Goal: Transaction & Acquisition: Purchase product/service

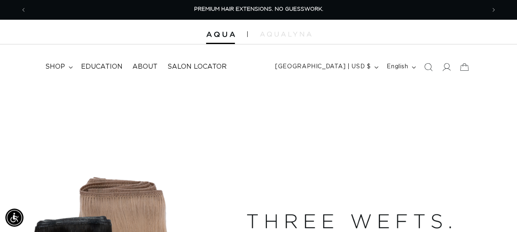
scroll to position [0, 458]
click at [452, 67] on span at bounding box center [446, 67] width 18 height 18
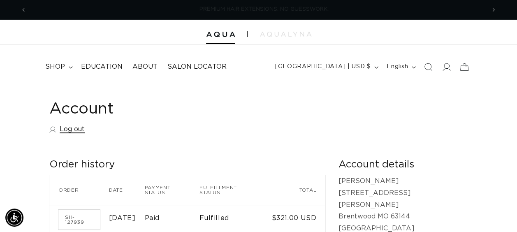
scroll to position [0, 458]
click at [71, 131] on link "Log out" at bounding box center [66, 129] width 35 height 12
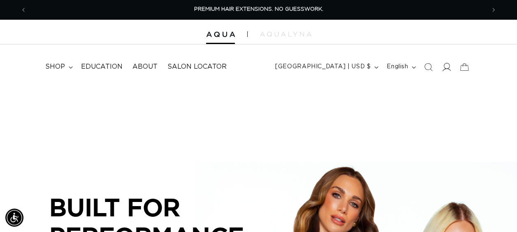
click at [448, 68] on icon at bounding box center [447, 67] width 9 height 8
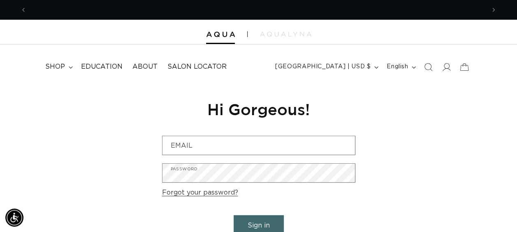
scroll to position [0, 917]
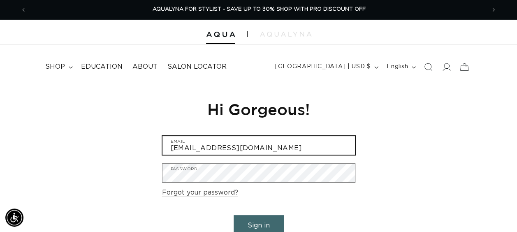
click at [313, 148] on input "hairbrentwood@christinawhitesalon.com" at bounding box center [259, 145] width 193 height 19
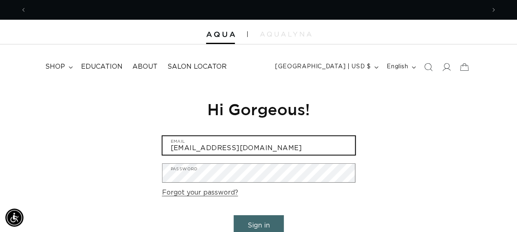
scroll to position [0, 0]
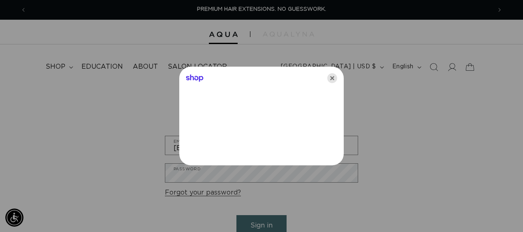
click at [331, 77] on icon "Close" at bounding box center [332, 78] width 10 height 10
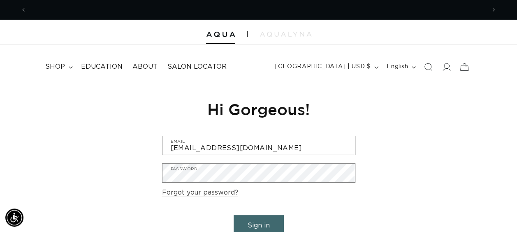
scroll to position [0, 458]
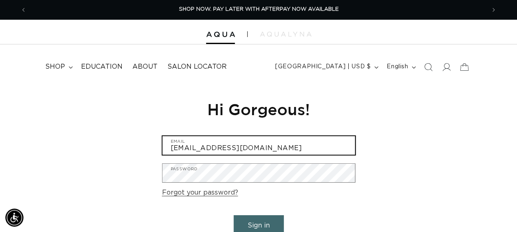
click at [328, 137] on input "[EMAIL_ADDRESS][DOMAIN_NAME]" at bounding box center [259, 145] width 193 height 19
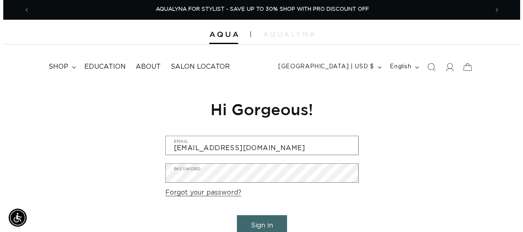
scroll to position [0, 0]
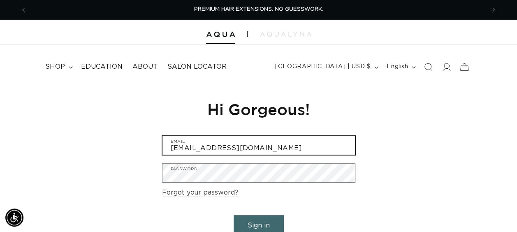
drag, startPoint x: 329, startPoint y: 145, endPoint x: 107, endPoint y: 153, distance: 222.3
click at [107, 153] on div "Reset your password We will send you an email to reset your password Email Subm…" at bounding box center [258, 176] width 517 height 185
paste input "stcharles"
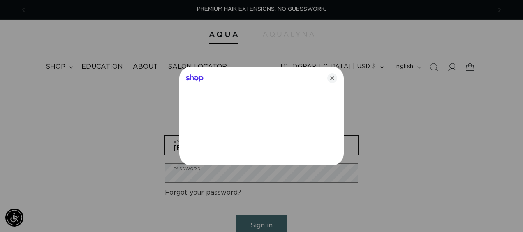
type input "stcharles@christinawhitesalon.com"
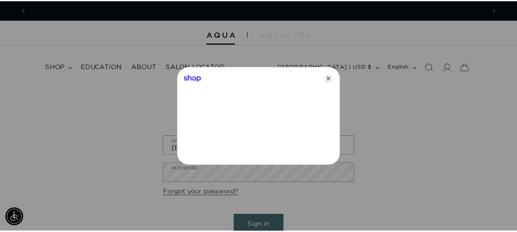
scroll to position [0, 465]
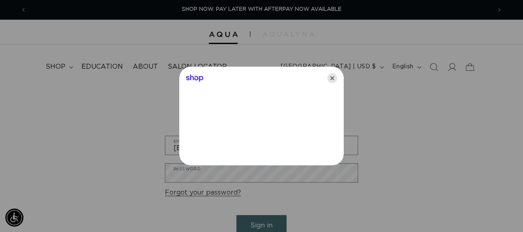
click at [328, 76] on icon "Close" at bounding box center [332, 78] width 10 height 10
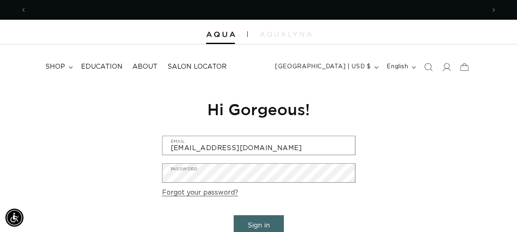
scroll to position [0, 0]
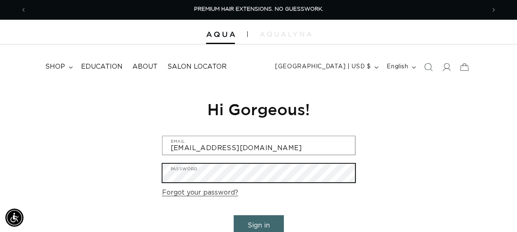
click at [128, 172] on div "Reset your password We will send you an email to reset your password Email Subm…" at bounding box center [258, 176] width 517 height 185
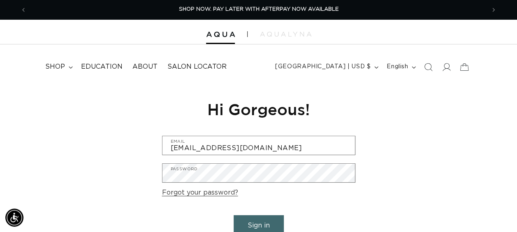
click at [267, 226] on button "Sign in" at bounding box center [259, 225] width 50 height 21
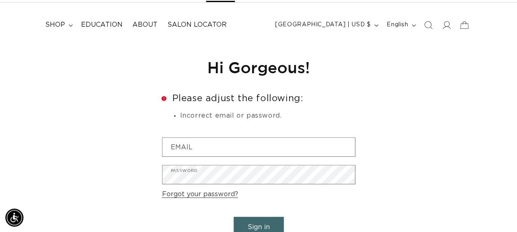
scroll to position [0, 917]
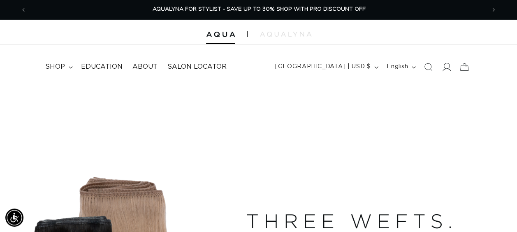
click at [447, 67] on icon at bounding box center [446, 67] width 9 height 9
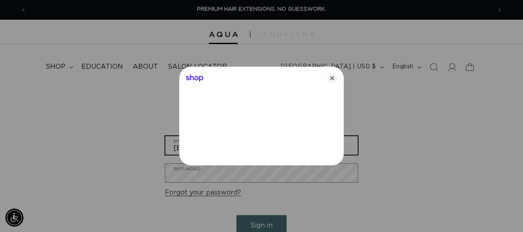
drag, startPoint x: 284, startPoint y: 153, endPoint x: 110, endPoint y: 143, distance: 173.9
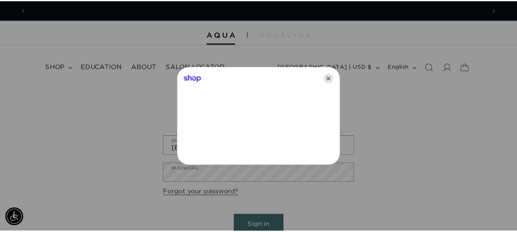
scroll to position [0, 465]
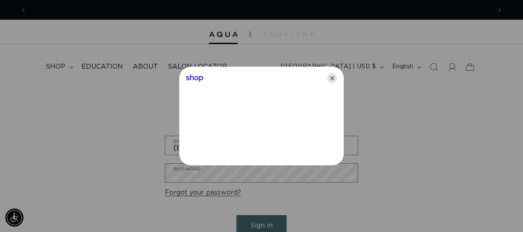
click at [334, 78] on icon "Close" at bounding box center [332, 78] width 10 height 10
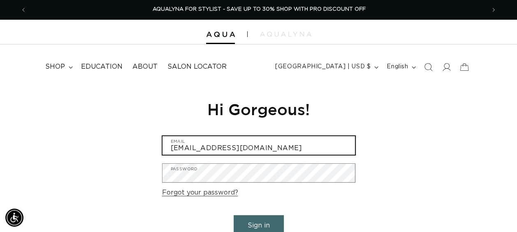
drag, startPoint x: 324, startPoint y: 147, endPoint x: 99, endPoint y: 157, distance: 225.7
click at [99, 157] on div "Reset your password We will send you an email to reset your password Email Subm…" at bounding box center [258, 176] width 517 height 185
paste input "stcharles"
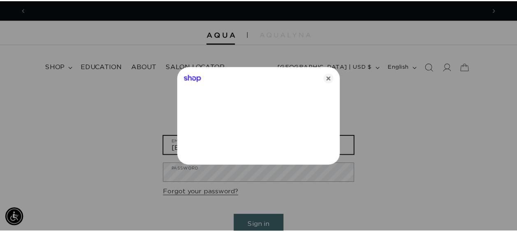
scroll to position [0, 0]
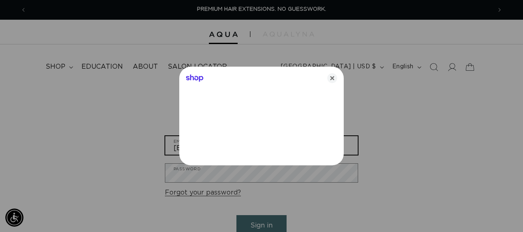
type input "stcharles@christinawhitesalon.com"
click at [332, 80] on icon "Close" at bounding box center [332, 78] width 10 height 10
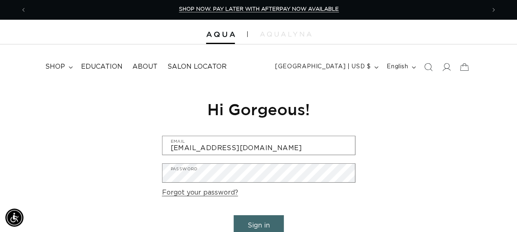
scroll to position [0, 917]
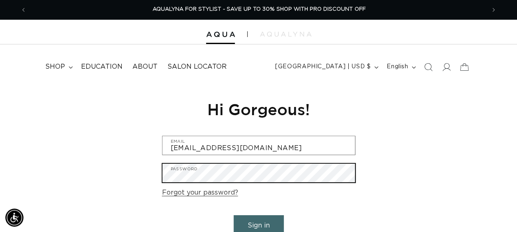
click at [137, 167] on div "Reset your password We will send you an email to reset your password Email Subm…" at bounding box center [258, 176] width 517 height 185
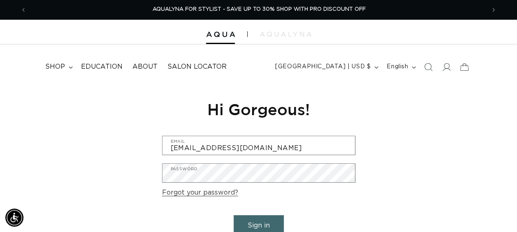
click at [249, 222] on button "Sign in" at bounding box center [259, 225] width 50 height 21
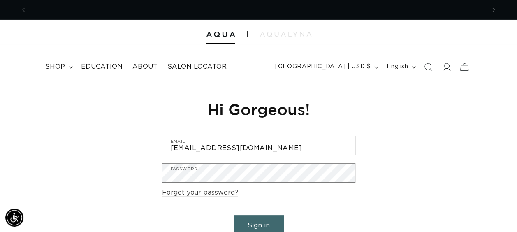
scroll to position [0, 0]
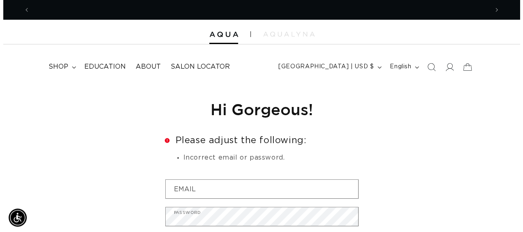
scroll to position [0, 917]
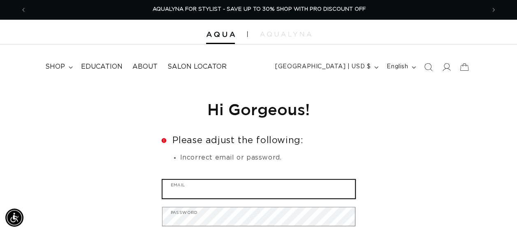
type input "[EMAIL_ADDRESS][DOMAIN_NAME]"
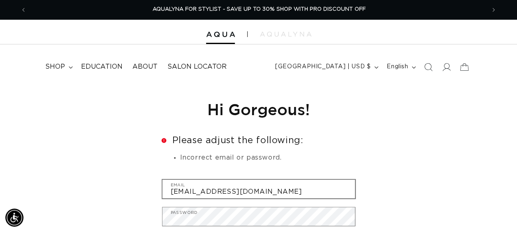
click at [286, 181] on div "hairbrentwood@christinawhitesalon.com Email" at bounding box center [258, 188] width 193 height 19
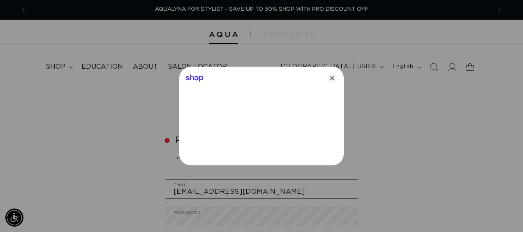
drag, startPoint x: 314, startPoint y: 187, endPoint x: 262, endPoint y: 178, distance: 53.4
click at [252, 183] on div at bounding box center [261, 116] width 523 height 232
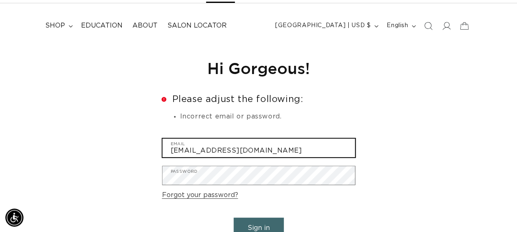
scroll to position [0, 458]
drag, startPoint x: 334, startPoint y: 153, endPoint x: 128, endPoint y: 180, distance: 208.4
click at [128, 180] on div "Reset your password We will send you an email to reset your password Email Subm…" at bounding box center [258, 157] width 517 height 228
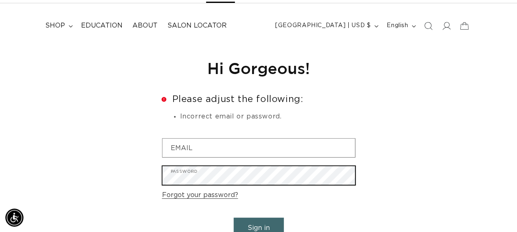
click at [147, 167] on div "Reset your password We will send you an email to reset your password Email Subm…" at bounding box center [258, 157] width 517 height 228
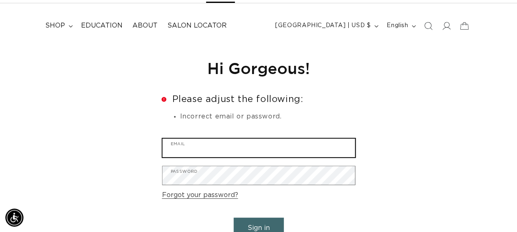
click at [233, 151] on input "Email" at bounding box center [259, 148] width 193 height 19
paste input "hairstcharles@christinawhitesalon.com"
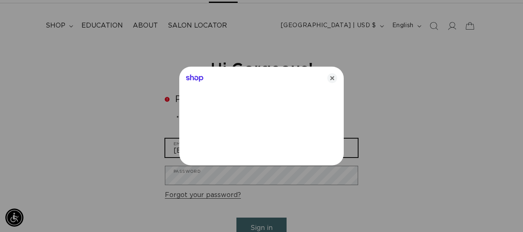
type input "hairstcharles@christinawhitesalon.com"
click at [334, 76] on icon "Close" at bounding box center [332, 78] width 10 height 10
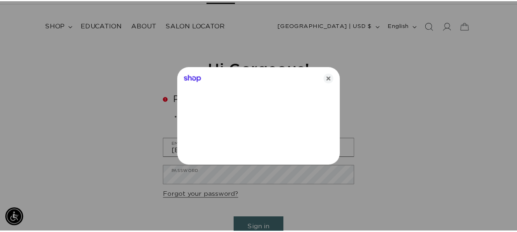
scroll to position [0, 917]
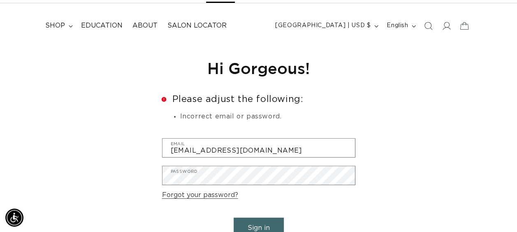
click at [254, 228] on button "Sign in" at bounding box center [259, 228] width 50 height 21
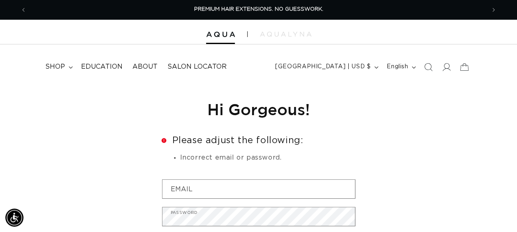
scroll to position [206, 0]
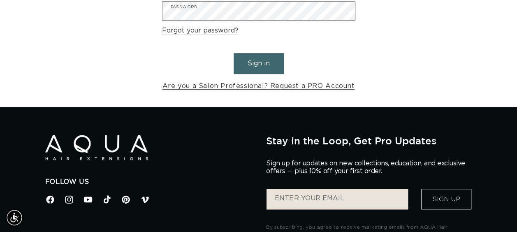
type input "[EMAIL_ADDRESS][DOMAIN_NAME]"
click at [262, 68] on button "Sign in" at bounding box center [259, 63] width 50 height 21
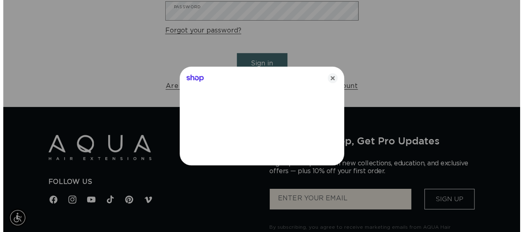
scroll to position [0, 465]
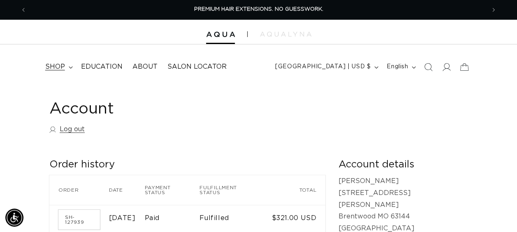
click at [61, 66] on span "shop" at bounding box center [55, 67] width 20 height 9
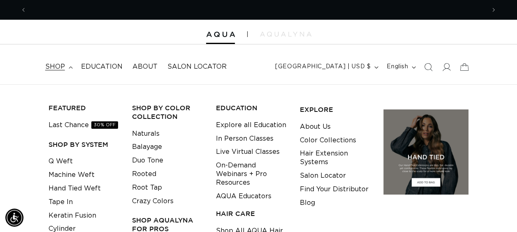
scroll to position [0, 458]
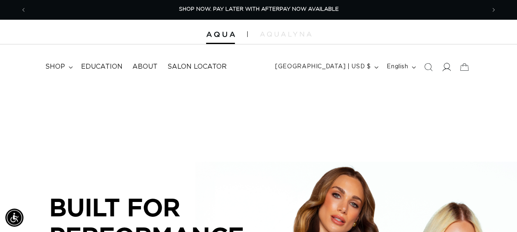
click at [445, 63] on icon at bounding box center [447, 67] width 9 height 8
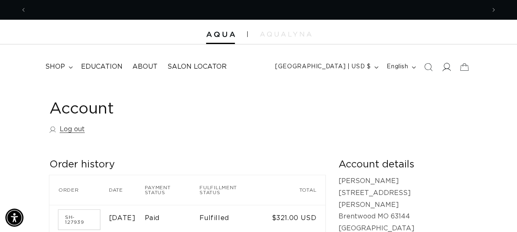
scroll to position [0, 458]
click at [442, 65] on icon at bounding box center [446, 67] width 9 height 9
click at [65, 128] on link "Log out" at bounding box center [66, 129] width 35 height 12
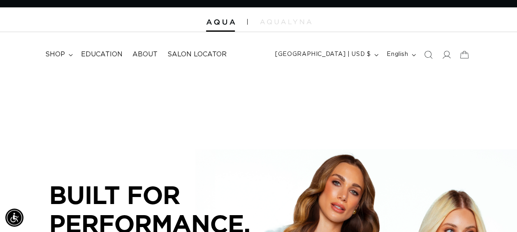
scroll to position [0, 458]
click at [444, 55] on icon at bounding box center [446, 54] width 9 height 9
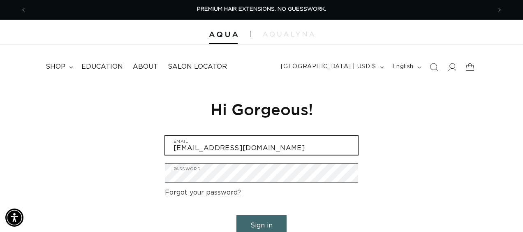
drag, startPoint x: 307, startPoint y: 149, endPoint x: 79, endPoint y: 149, distance: 227.9
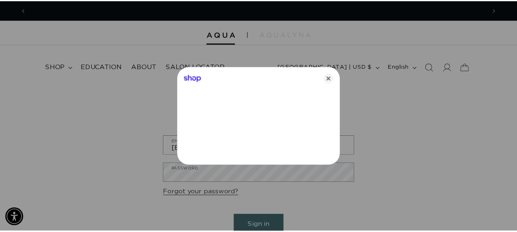
scroll to position [0, 465]
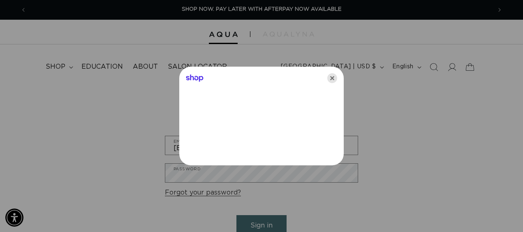
click at [334, 77] on icon "Close" at bounding box center [332, 78] width 10 height 10
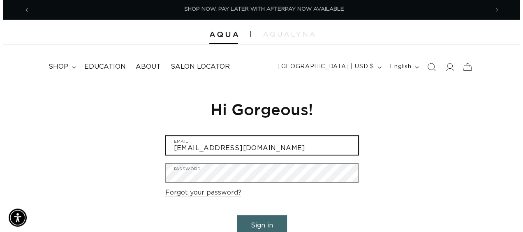
scroll to position [0, 917]
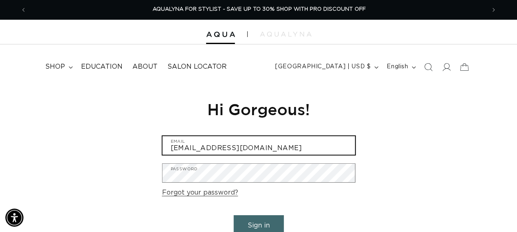
paste input "chesterfiel"
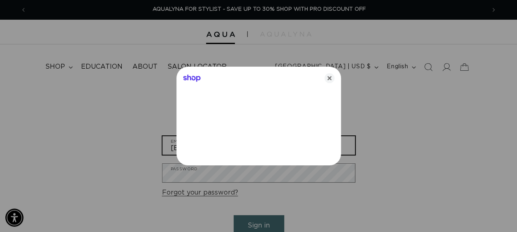
scroll to position [0, 930]
type input "hairchesterfield@christinawhitesalon.com"
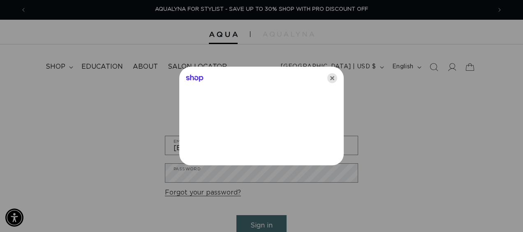
click at [333, 77] on icon "Close" at bounding box center [332, 78] width 10 height 10
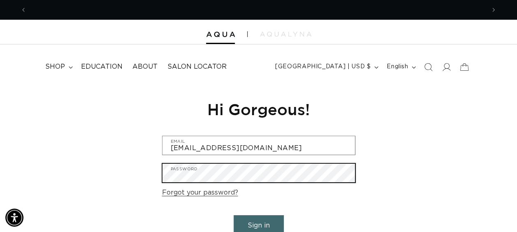
scroll to position [0, 0]
click at [153, 176] on div "Reset your password We will send you an email to reset your password Email Subm…" at bounding box center [258, 176] width 517 height 185
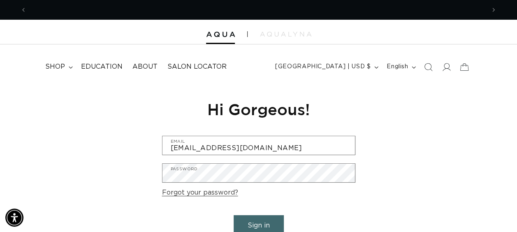
click at [245, 214] on form "hairchesterfield@christinawhitesalon.com Email Password Forgot your password? S…" at bounding box center [258, 195] width 193 height 118
click at [247, 219] on button "Sign in" at bounding box center [259, 225] width 50 height 21
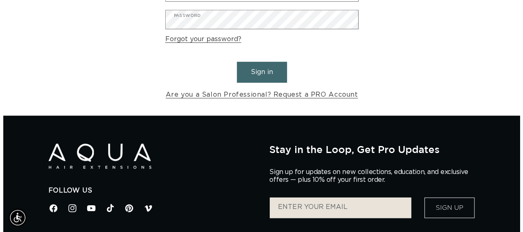
scroll to position [0, 458]
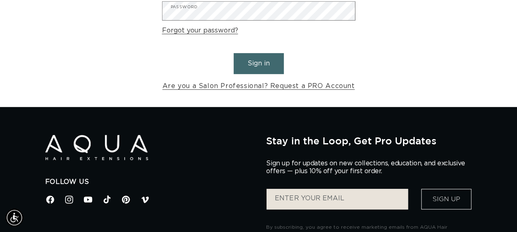
type input "[EMAIL_ADDRESS][DOMAIN_NAME]"
click at [271, 70] on button "Sign in" at bounding box center [259, 63] width 50 height 21
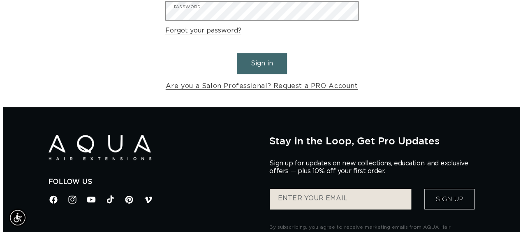
scroll to position [0, 465]
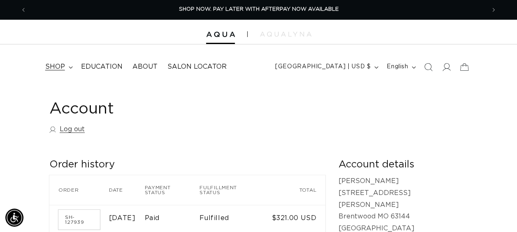
click at [69, 67] on icon at bounding box center [71, 67] width 4 height 2
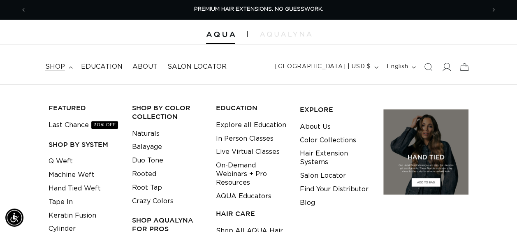
click at [446, 66] on icon at bounding box center [446, 67] width 9 height 9
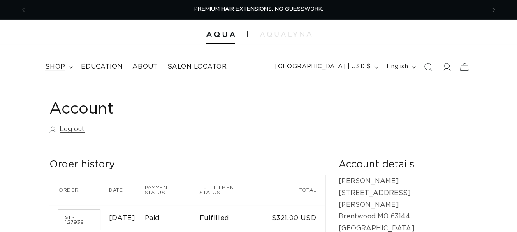
click at [62, 72] on summary "shop" at bounding box center [58, 67] width 36 height 19
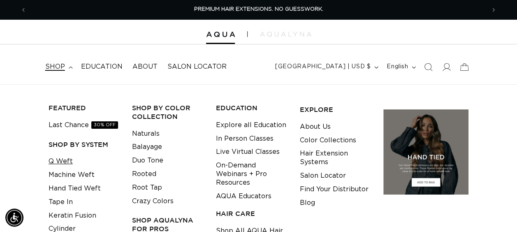
click at [57, 161] on link "Q Weft" at bounding box center [61, 162] width 24 height 14
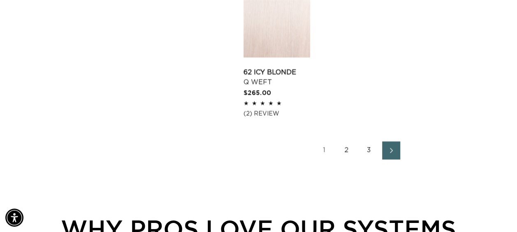
scroll to position [0, 917]
click at [355, 142] on ul "1 2 3" at bounding box center [358, 151] width 229 height 18
click at [350, 142] on link "2" at bounding box center [347, 151] width 18 height 18
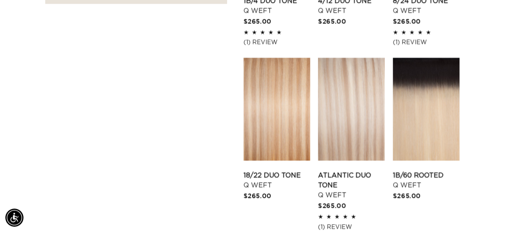
scroll to position [823, 0]
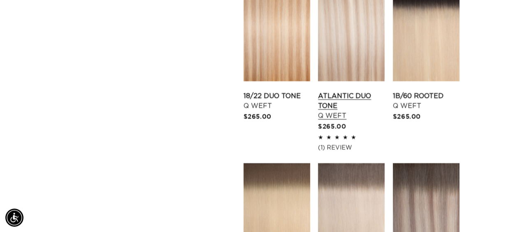
click at [335, 91] on link "Atlantic Duo Tone Q Weft" at bounding box center [351, 106] width 67 height 30
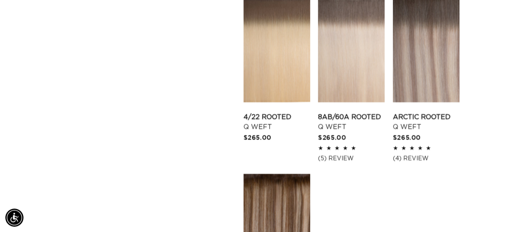
scroll to position [987, 0]
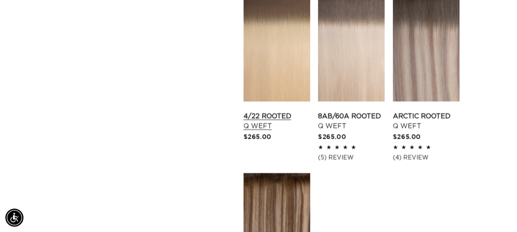
click at [290, 111] on link "4/22 Rooted Q Weft" at bounding box center [277, 121] width 67 height 20
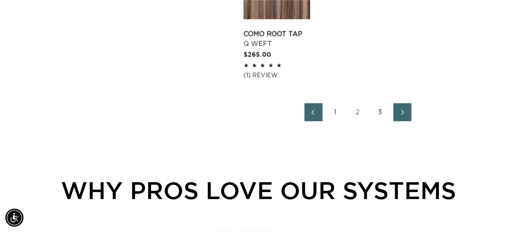
scroll to position [1152, 0]
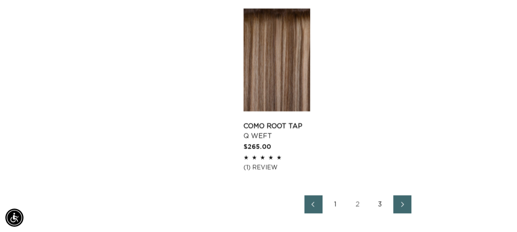
click at [335, 200] on link "1" at bounding box center [336, 204] width 18 height 18
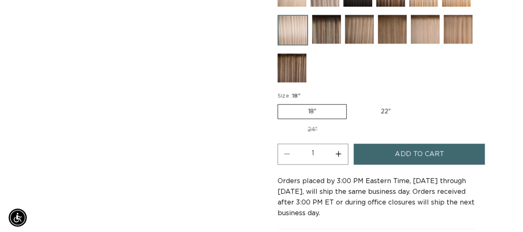
scroll to position [0, 917]
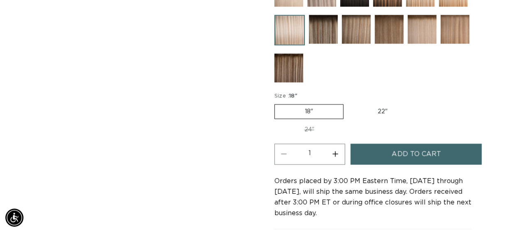
click at [404, 145] on span "Add to cart" at bounding box center [416, 154] width 49 height 21
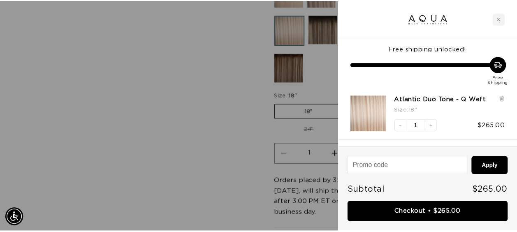
scroll to position [0, 0]
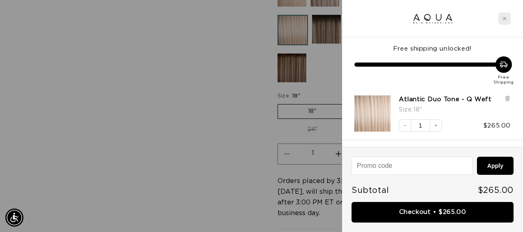
click at [504, 22] on div "Close cart" at bounding box center [505, 18] width 12 height 12
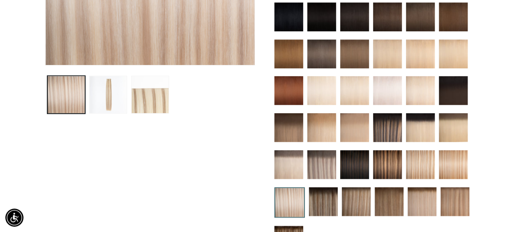
scroll to position [221, 0]
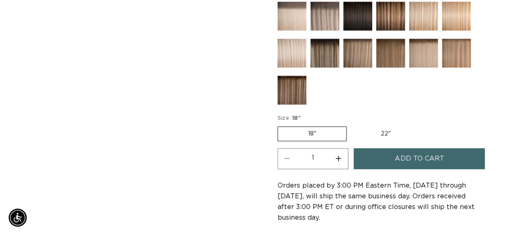
scroll to position [494, 0]
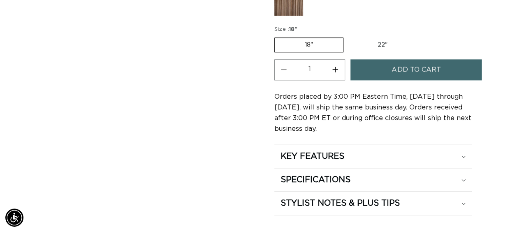
click at [388, 71] on button "Add to cart" at bounding box center [416, 69] width 131 height 21
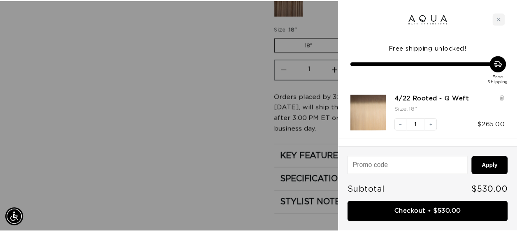
scroll to position [0, 0]
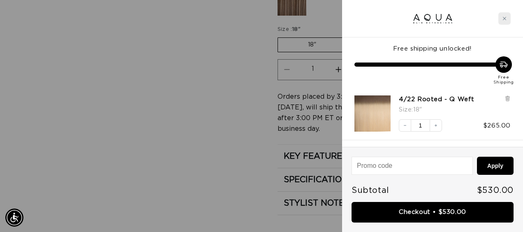
click at [504, 19] on icon "Close cart" at bounding box center [504, 18] width 3 height 3
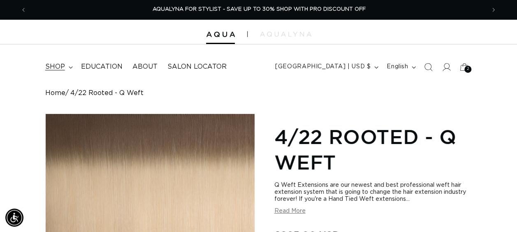
click at [64, 64] on span "shop" at bounding box center [55, 67] width 20 height 9
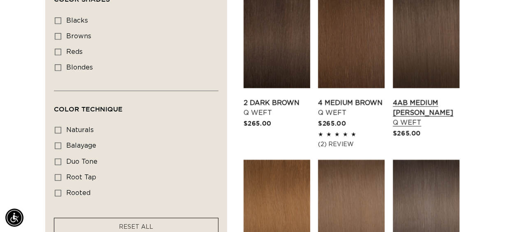
scroll to position [0, 458]
click at [436, 98] on link "4AB Medium [PERSON_NAME] Q Weft" at bounding box center [426, 113] width 67 height 30
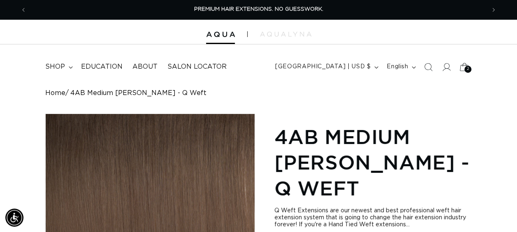
click at [467, 67] on span "2" at bounding box center [468, 69] width 3 height 7
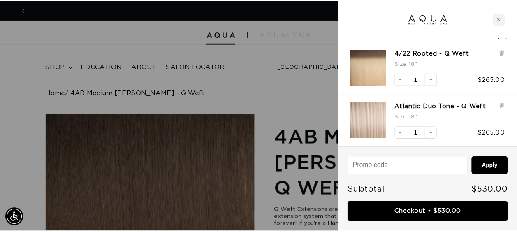
scroll to position [0, 930]
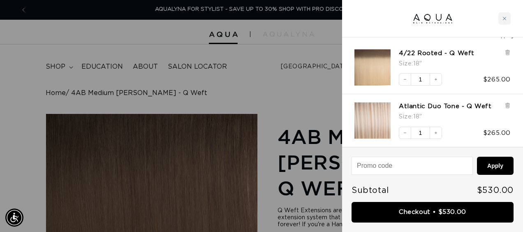
click at [100, 49] on div at bounding box center [261, 116] width 523 height 232
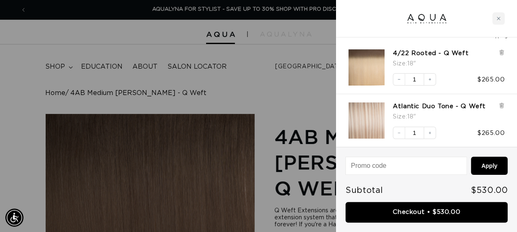
scroll to position [0, 917]
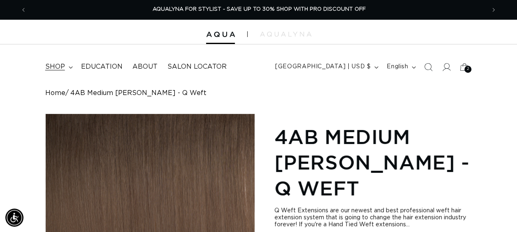
click at [56, 63] on span "shop" at bounding box center [55, 67] width 20 height 9
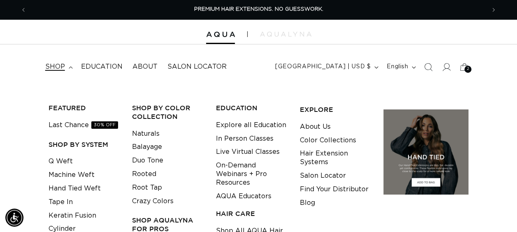
scroll to position [82, 0]
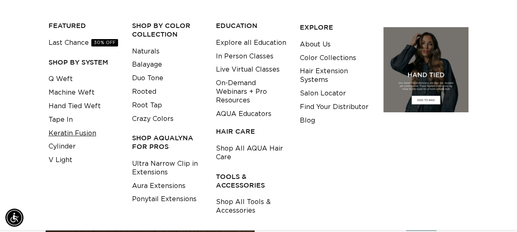
click at [76, 132] on link "Keratin Fusion" at bounding box center [73, 134] width 48 height 14
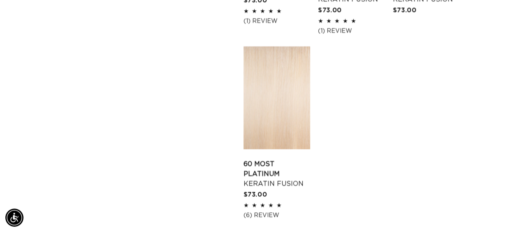
scroll to position [1199, 0]
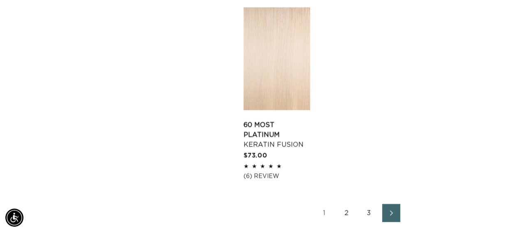
click at [346, 204] on link "2" at bounding box center [347, 213] width 18 height 18
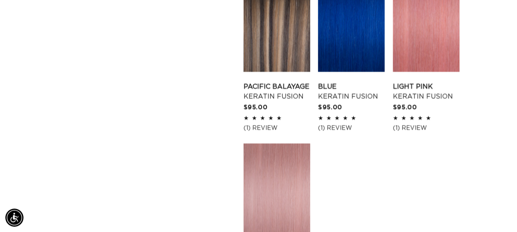
scroll to position [1170, 0]
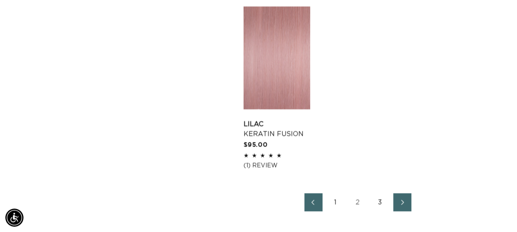
click at [379, 200] on link "3" at bounding box center [380, 202] width 18 height 18
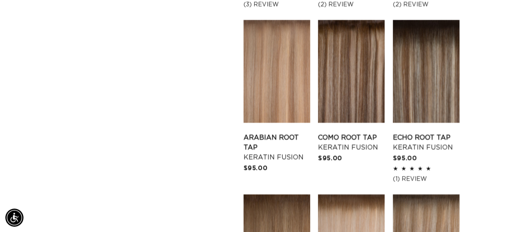
scroll to position [0, 917]
click at [275, 133] on link "Arabian Root Tap Keratin Fusion" at bounding box center [277, 148] width 67 height 30
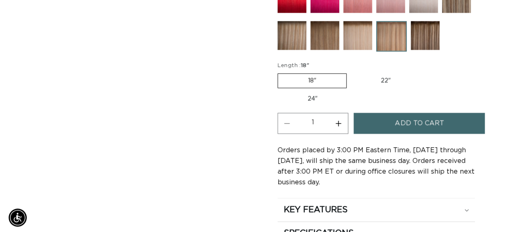
scroll to position [532, 0]
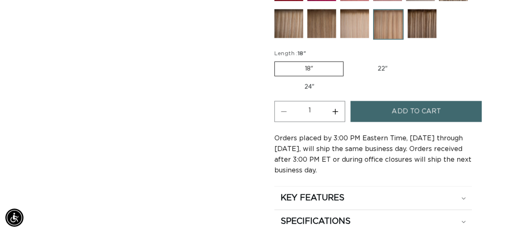
click at [426, 112] on span "Add to cart" at bounding box center [416, 111] width 49 height 21
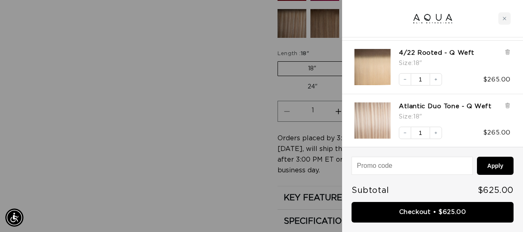
scroll to position [0, 465]
click at [145, 33] on div at bounding box center [261, 116] width 523 height 232
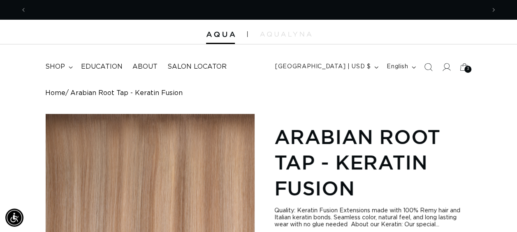
scroll to position [0, 458]
click at [64, 59] on summary "shop" at bounding box center [58, 67] width 36 height 19
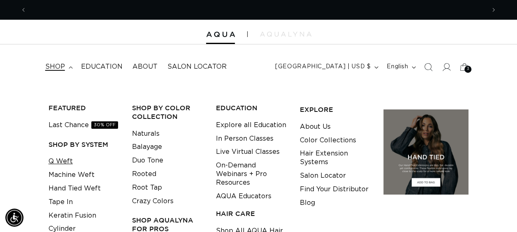
scroll to position [0, 917]
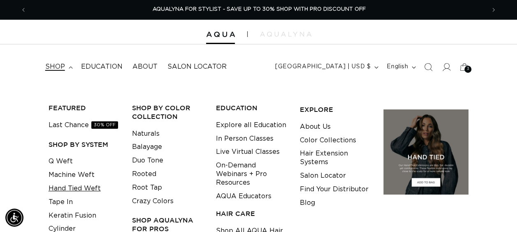
click at [64, 190] on link "Hand Tied Weft" at bounding box center [75, 189] width 52 height 14
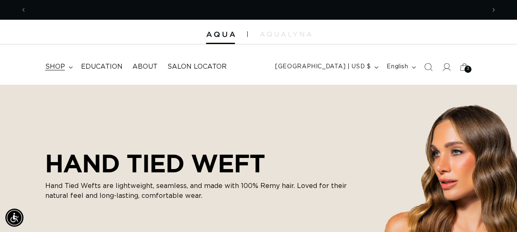
click at [66, 66] on summary "shop" at bounding box center [58, 67] width 36 height 19
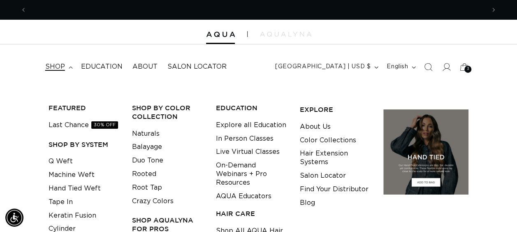
scroll to position [0, 917]
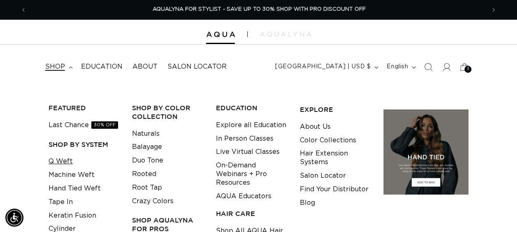
click at [61, 159] on link "Q Weft" at bounding box center [61, 162] width 24 height 14
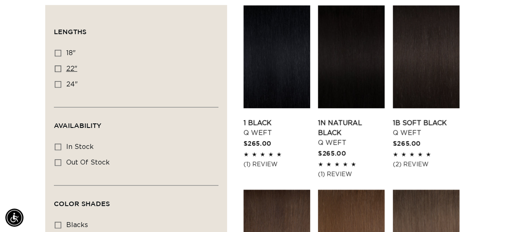
scroll to position [0, 458]
click at [58, 81] on icon at bounding box center [58, 84] width 7 height 7
click at [58, 81] on input "24" 24" (5 products)" at bounding box center [58, 84] width 7 height 7
checkbox input "true"
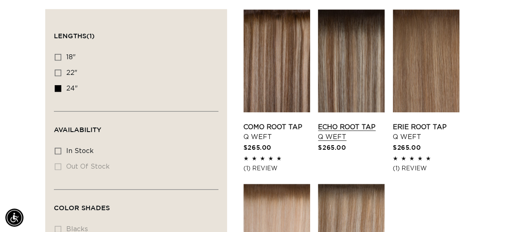
scroll to position [284, 0]
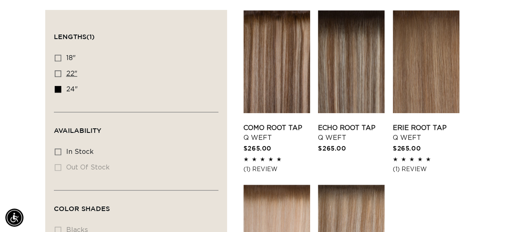
click at [60, 73] on icon at bounding box center [58, 73] width 7 height 7
click at [60, 73] on input "22" 22" (5 products)" at bounding box center [58, 73] width 7 height 7
checkbox input "true"
click at [60, 89] on icon at bounding box center [58, 89] width 7 height 7
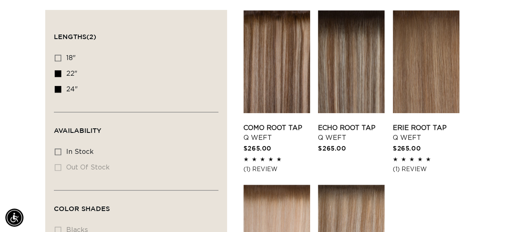
click at [60, 89] on input "24" 24" (5 products)" at bounding box center [58, 89] width 7 height 7
checkbox input "false"
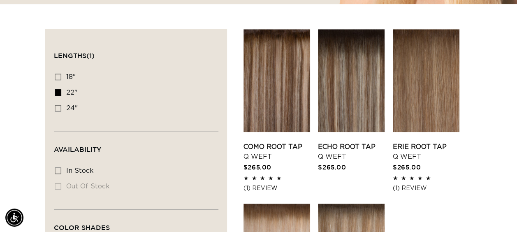
scroll to position [266, 0]
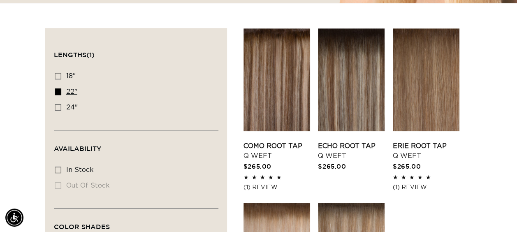
click at [58, 92] on icon at bounding box center [58, 91] width 7 height 7
click at [58, 92] on input "22" 22" (5 products)" at bounding box center [58, 91] width 7 height 7
checkbox input "false"
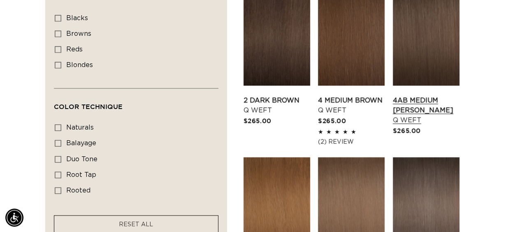
click at [423, 95] on link "4AB Medium Ash Brown Q Weft" at bounding box center [426, 110] width 67 height 30
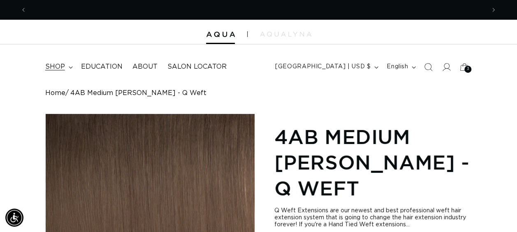
click at [59, 63] on span "shop" at bounding box center [55, 67] width 20 height 9
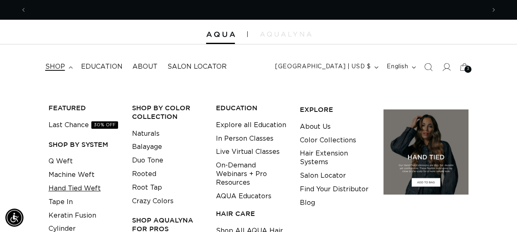
scroll to position [0, 917]
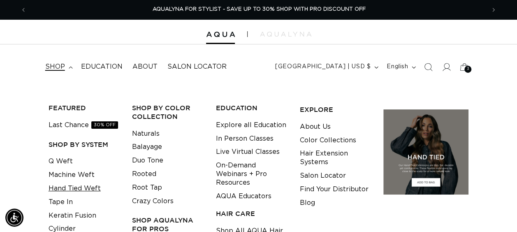
click at [70, 188] on link "Hand Tied Weft" at bounding box center [75, 189] width 52 height 14
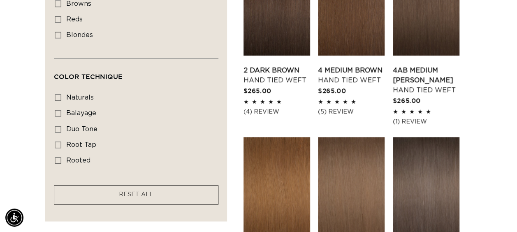
scroll to position [526, 0]
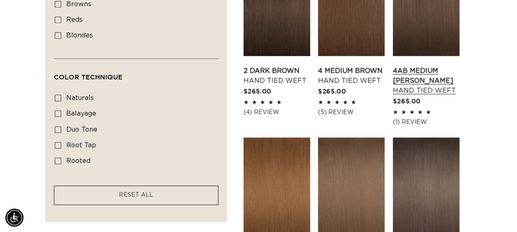
click at [404, 66] on link "4AB Medium Ash Brown Hand Tied Weft" at bounding box center [426, 81] width 67 height 30
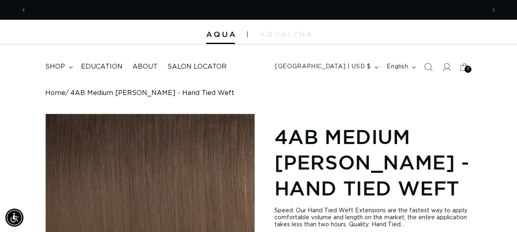
scroll to position [0, 917]
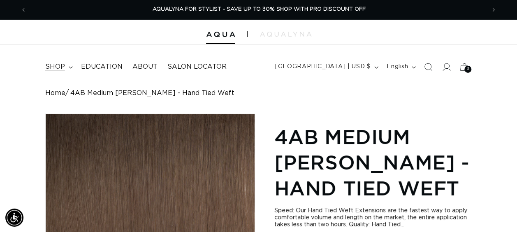
click at [56, 68] on span "shop" at bounding box center [55, 67] width 20 height 9
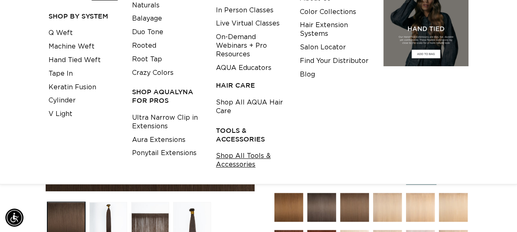
scroll to position [0, 458]
click at [228, 164] on link "Shop All Tools & Accessories" at bounding box center [251, 160] width 71 height 22
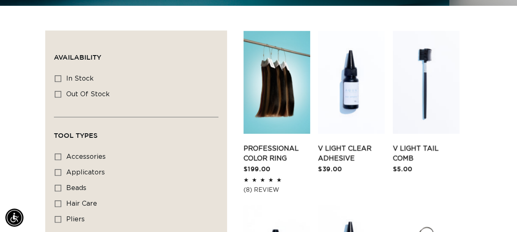
scroll to position [415, 0]
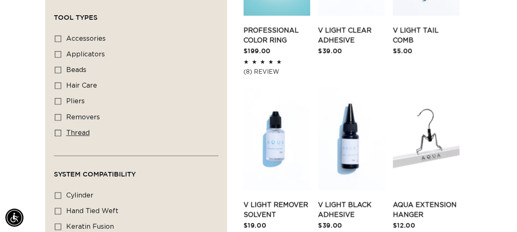
click at [58, 130] on icon at bounding box center [58, 133] width 7 height 7
click at [58, 130] on input "thread thread (2 products)" at bounding box center [58, 133] width 7 height 7
checkbox input "true"
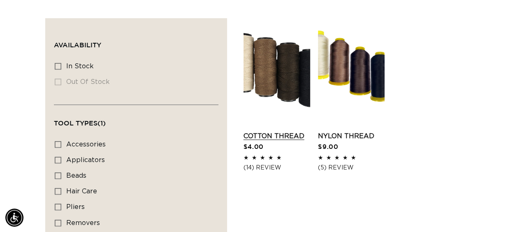
click at [281, 131] on link "Cotton Thread" at bounding box center [277, 136] width 67 height 10
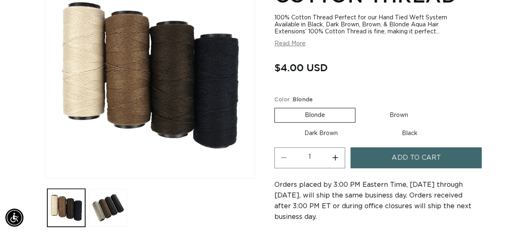
click at [386, 112] on label "Brown Variant sold out or unavailable" at bounding box center [399, 115] width 79 height 14
click at [360, 107] on input "Brown Variant sold out or unavailable" at bounding box center [360, 106] width 0 height 0
radio input "true"
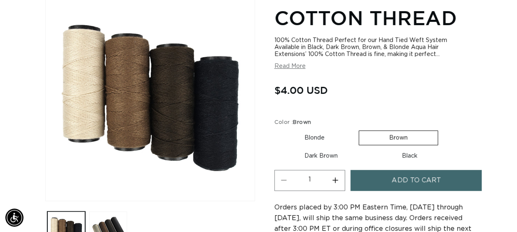
scroll to position [114, 0]
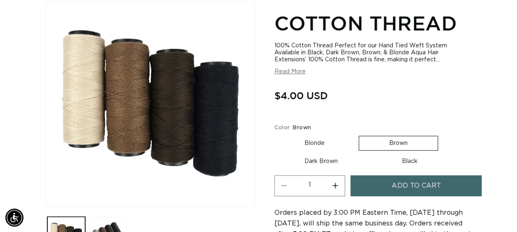
drag, startPoint x: 382, startPoint y: 183, endPoint x: 335, endPoint y: 184, distance: 46.5
click at [335, 184] on div "Quantity ( 0 in cart) Decrease quantity for Cotton Thread 1 Increase quantity f…" at bounding box center [373, 188] width 198 height 26
click at [335, 184] on button "Increase quantity for Cotton Thread" at bounding box center [335, 185] width 19 height 21
type input "2"
click at [388, 185] on button "Add to cart" at bounding box center [416, 185] width 131 height 21
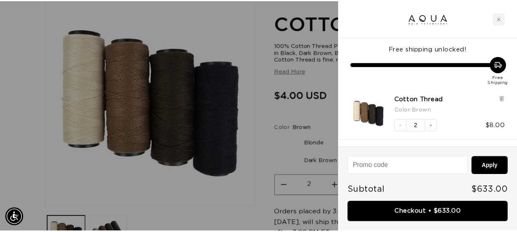
scroll to position [0, 0]
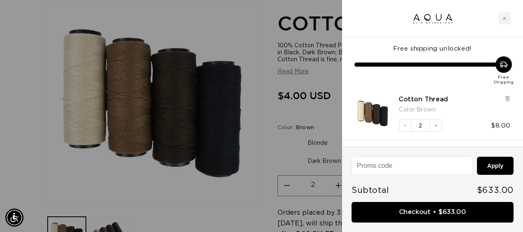
click at [255, 154] on div at bounding box center [261, 116] width 523 height 232
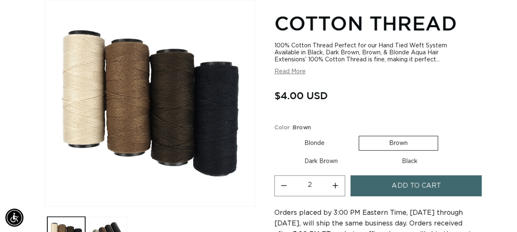
click at [314, 166] on label "Dark Brown Variant sold out or unavailable" at bounding box center [320, 161] width 93 height 14
click at [442, 135] on input "Dark Brown Variant sold out or unavailable" at bounding box center [442, 134] width 0 height 0
radio input "true"
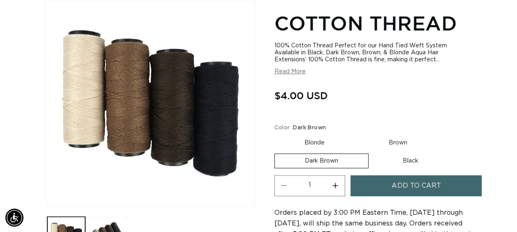
click at [336, 184] on button "Increase quantity for Cotton Thread" at bounding box center [335, 185] width 19 height 21
type input "2"
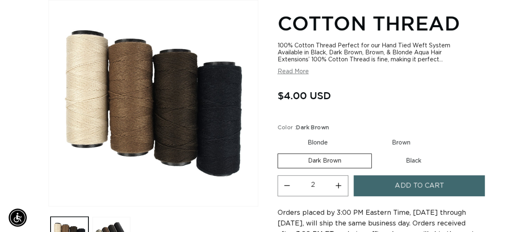
scroll to position [0, 458]
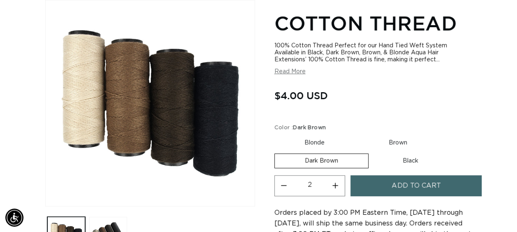
click at [392, 187] on span "Add to cart" at bounding box center [416, 185] width 49 height 21
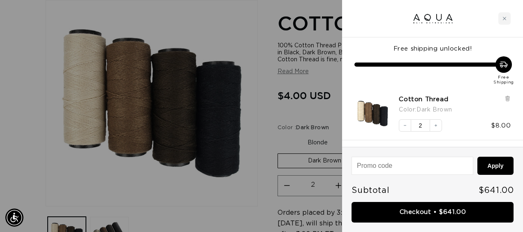
scroll to position [0, 0]
click at [502, 19] on div "Close cart" at bounding box center [505, 18] width 12 height 12
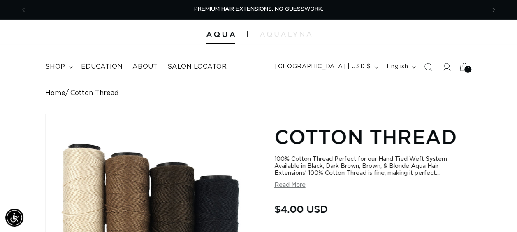
click at [467, 65] on icon at bounding box center [464, 67] width 9 height 8
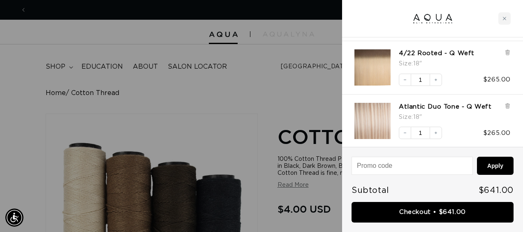
scroll to position [0, 930]
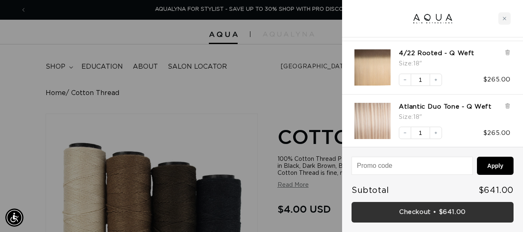
click at [436, 209] on link "Checkout • $641.00" at bounding box center [433, 212] width 162 height 21
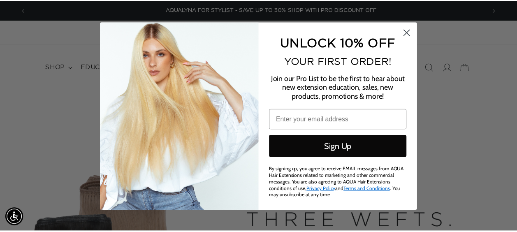
scroll to position [0, 930]
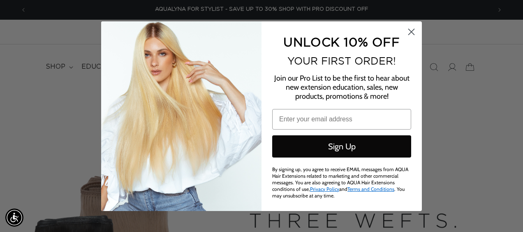
click at [411, 31] on circle "Close dialog" at bounding box center [412, 32] width 14 height 14
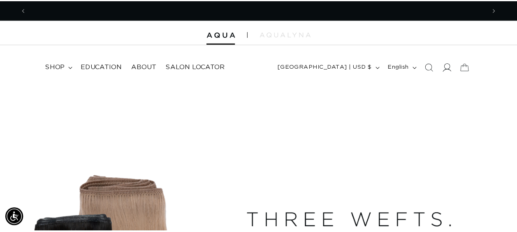
scroll to position [0, 0]
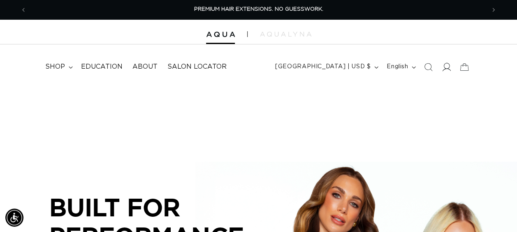
click at [452, 70] on span at bounding box center [446, 67] width 18 height 18
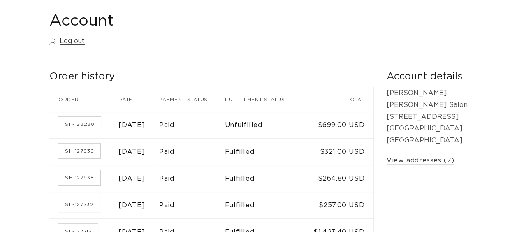
scroll to position [91, 0]
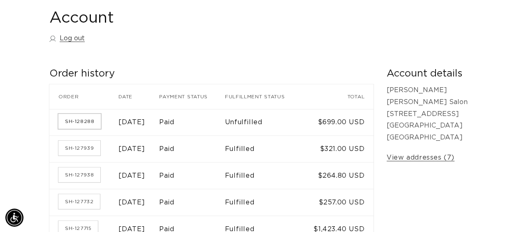
click at [87, 129] on link "SH-128288" at bounding box center [79, 121] width 42 height 15
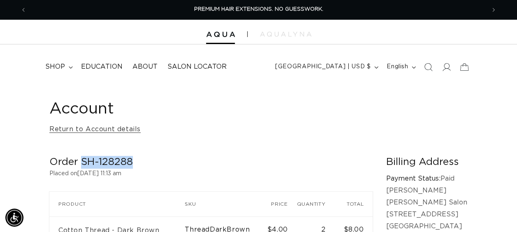
drag, startPoint x: 134, startPoint y: 161, endPoint x: 81, endPoint y: 156, distance: 53.7
click at [81, 156] on h2 "Order SH-128288" at bounding box center [210, 162] width 323 height 13
copy h2 "SH-128288"
click at [53, 65] on span "shop" at bounding box center [55, 67] width 20 height 9
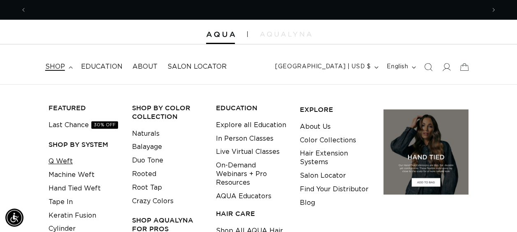
click at [68, 166] on link "Q Weft" at bounding box center [61, 162] width 24 height 14
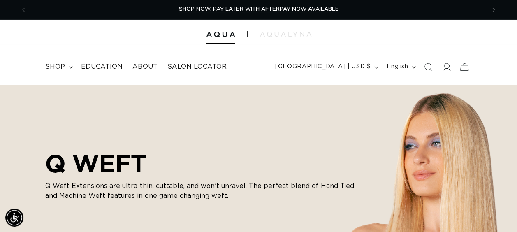
scroll to position [0, 917]
click at [57, 69] on span "shop" at bounding box center [55, 67] width 20 height 9
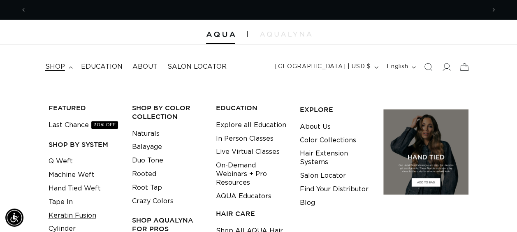
click at [56, 209] on link "Keratin Fusion" at bounding box center [73, 216] width 48 height 14
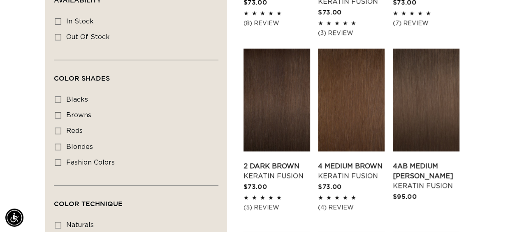
scroll to position [450, 0]
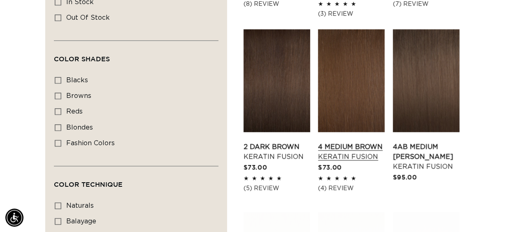
click at [347, 142] on link "4 Medium Brown Keratin Fusion" at bounding box center [351, 152] width 67 height 20
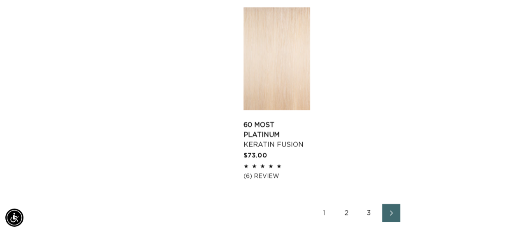
scroll to position [0, 917]
click at [351, 205] on link "2" at bounding box center [347, 213] width 18 height 18
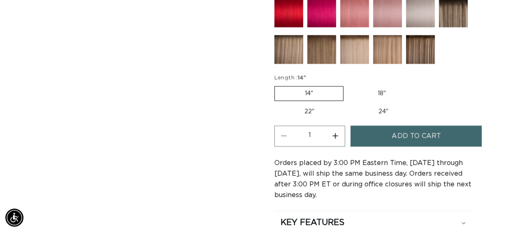
scroll to position [481, 0]
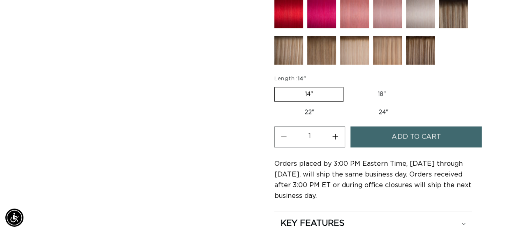
click at [383, 87] on label "18" Variant sold out or unavailable" at bounding box center [382, 94] width 68 height 14
click at [348, 86] on input "18" Variant sold out or unavailable" at bounding box center [348, 85] width 0 height 0
radio input "true"
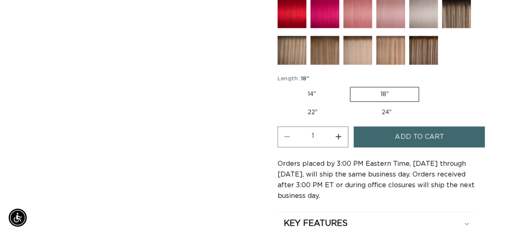
scroll to position [0, 917]
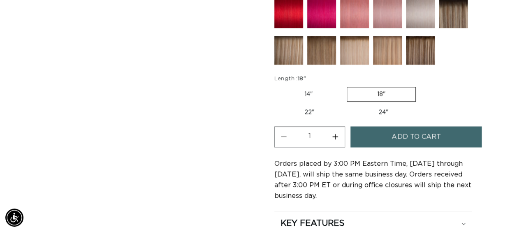
click at [335, 133] on button "Increase quantity for 4 Medium Brown - Keratin Fusion" at bounding box center [335, 136] width 19 height 21
type input "2"
click at [425, 136] on span "Add to cart" at bounding box center [416, 136] width 49 height 21
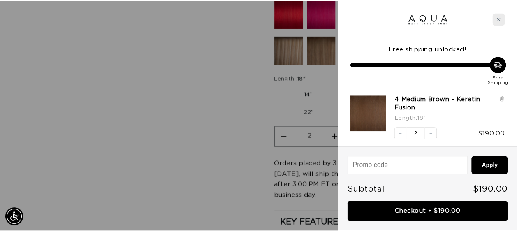
scroll to position [0, 465]
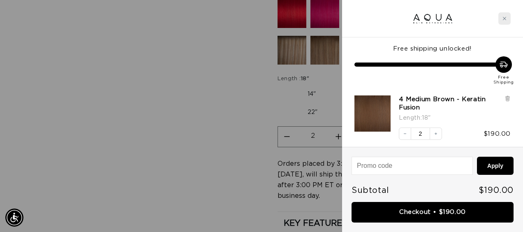
click at [506, 19] on icon "Close cart" at bounding box center [505, 18] width 4 height 4
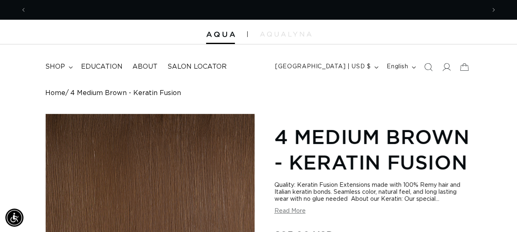
scroll to position [0, 0]
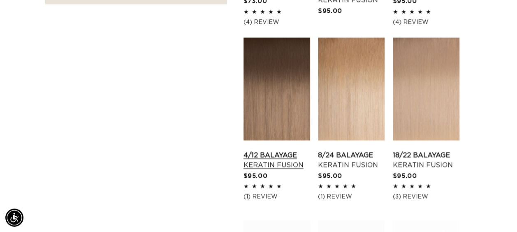
click at [295, 151] on link "4/12 Balayage Keratin Fusion" at bounding box center [277, 161] width 67 height 20
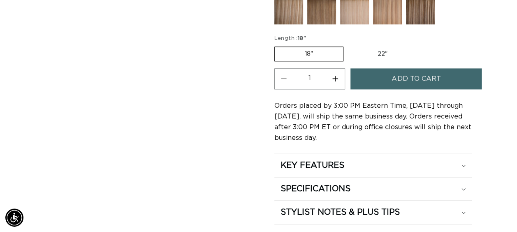
click at [332, 73] on button "Increase quantity for 4/12 Balayage - Keratin Fusion" at bounding box center [335, 78] width 19 height 21
type input "2"
click at [398, 75] on span "Add to cart" at bounding box center [416, 78] width 49 height 21
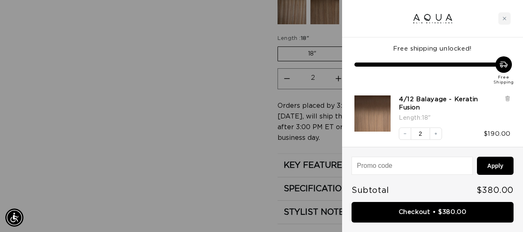
click at [207, 95] on div at bounding box center [261, 116] width 523 height 232
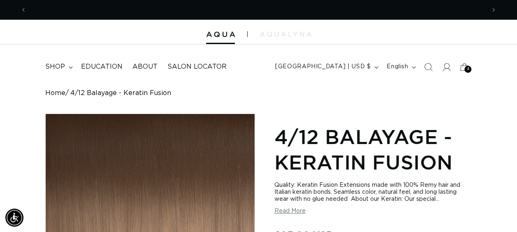
scroll to position [0, 917]
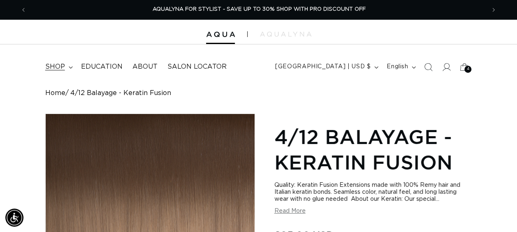
click at [50, 69] on span "shop" at bounding box center [55, 67] width 20 height 9
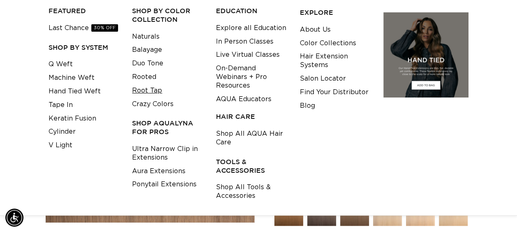
scroll to position [98, 0]
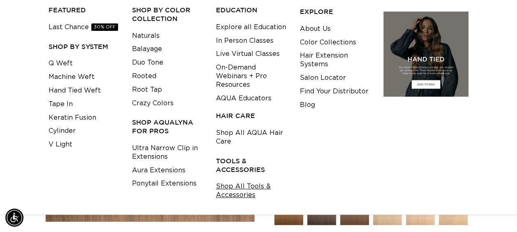
click at [238, 188] on link "Shop All Tools & Accessories" at bounding box center [251, 191] width 71 height 22
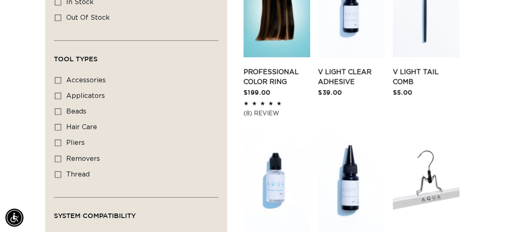
scroll to position [374, 0]
click at [58, 110] on icon at bounding box center [58, 111] width 7 height 7
click at [58, 110] on input "beads beads (2 products)" at bounding box center [58, 111] width 7 height 7
checkbox input "true"
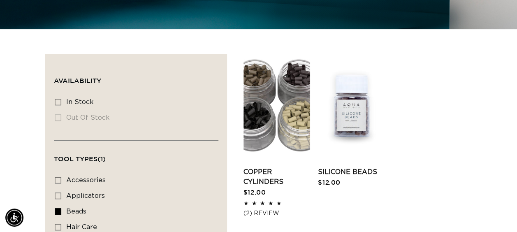
scroll to position [254, 0]
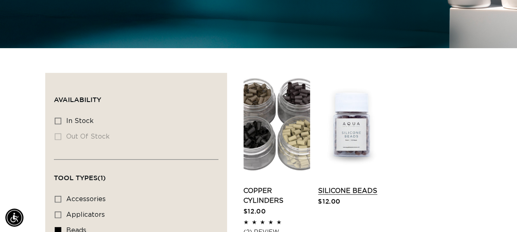
click at [344, 186] on link "Silicone Beads" at bounding box center [351, 191] width 67 height 10
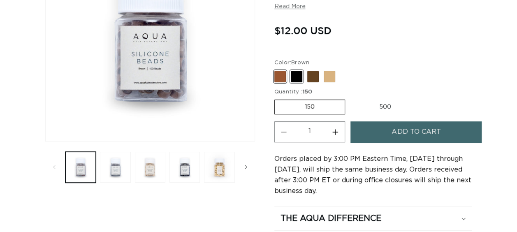
click at [294, 81] on span at bounding box center [297, 77] width 12 height 12
click at [277, 70] on input "Black Variant sold out or unavailable" at bounding box center [276, 69] width 0 height 0
radio input "true"
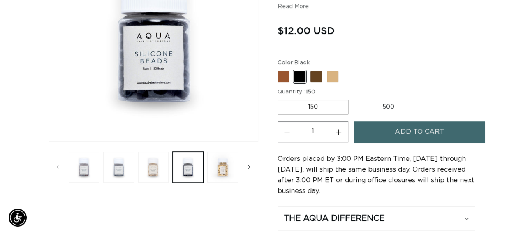
scroll to position [0, 458]
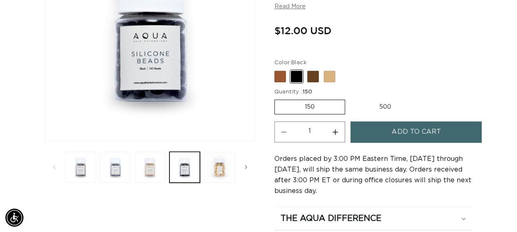
click at [334, 132] on button "Increase quantity for Silicone Beads" at bounding box center [335, 131] width 19 height 21
type input "2"
click at [394, 133] on span "Add to cart" at bounding box center [416, 131] width 49 height 21
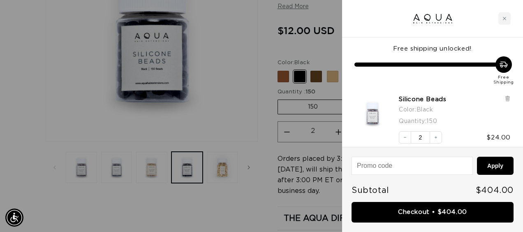
scroll to position [0, 0]
click at [244, 71] on div at bounding box center [261, 116] width 523 height 232
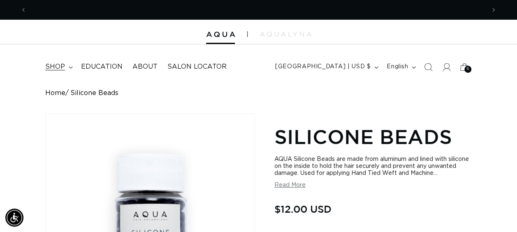
scroll to position [0, 917]
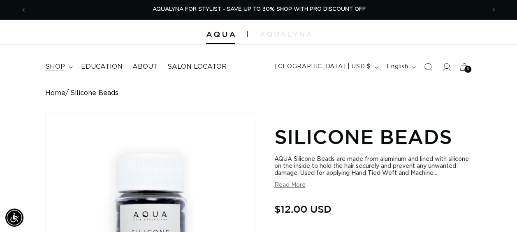
click at [65, 63] on summary "shop" at bounding box center [58, 67] width 36 height 19
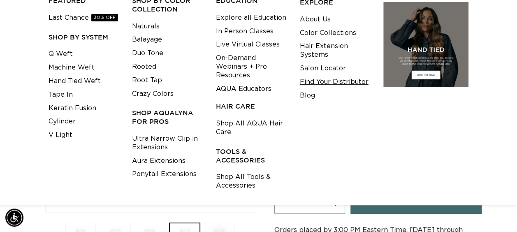
scroll to position [119, 0]
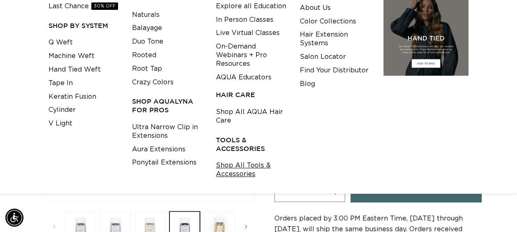
click at [223, 173] on link "Shop All Tools & Accessories" at bounding box center [251, 170] width 71 height 22
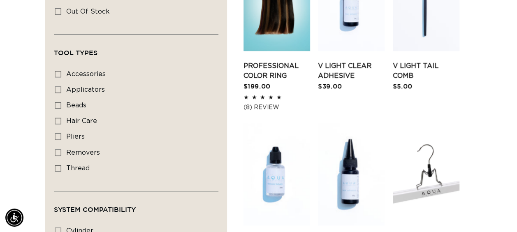
scroll to position [0, 458]
click at [58, 166] on icon at bounding box center [58, 168] width 7 height 7
click at [58, 166] on input "thread thread (2 products)" at bounding box center [58, 168] width 7 height 7
checkbox input "true"
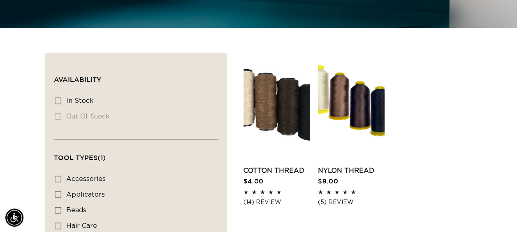
scroll to position [274, 0]
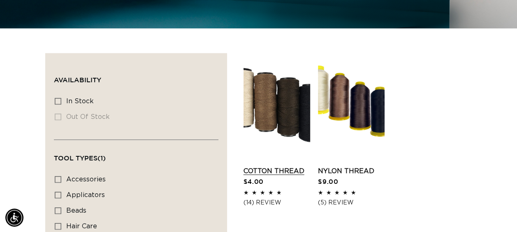
click at [251, 166] on link "Cotton Thread" at bounding box center [277, 171] width 67 height 10
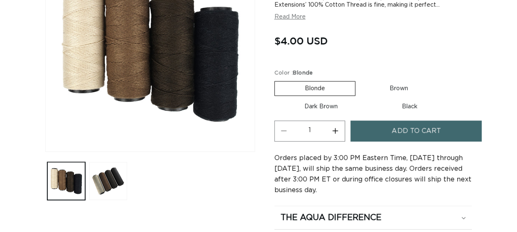
scroll to position [170, 0]
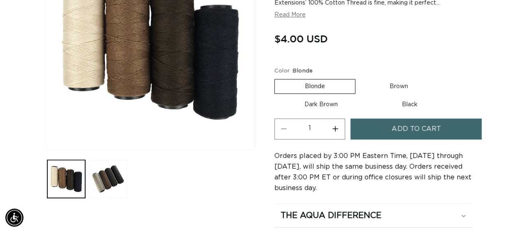
click at [336, 107] on label "Dark Brown Variant sold out or unavailable" at bounding box center [320, 105] width 93 height 14
click at [442, 78] on input "Dark Brown Variant sold out or unavailable" at bounding box center [442, 77] width 0 height 0
radio input "true"
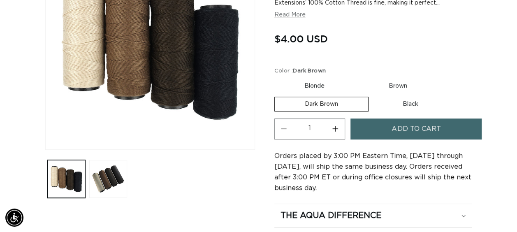
scroll to position [114, 0]
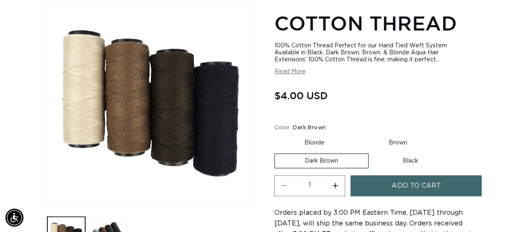
click at [335, 186] on button "Increase quantity for Cotton Thread" at bounding box center [335, 185] width 19 height 21
type input "2"
click at [396, 186] on span "Add to cart" at bounding box center [416, 185] width 49 height 21
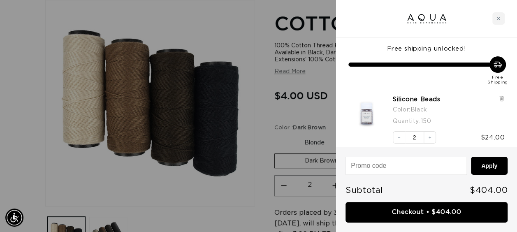
scroll to position [0, 930]
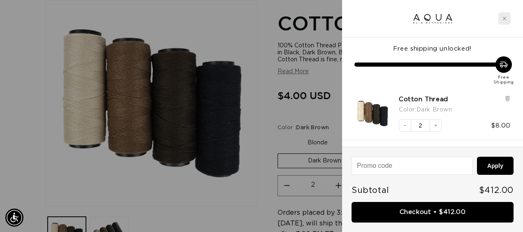
click at [506, 17] on icon "Close cart" at bounding box center [504, 18] width 3 height 3
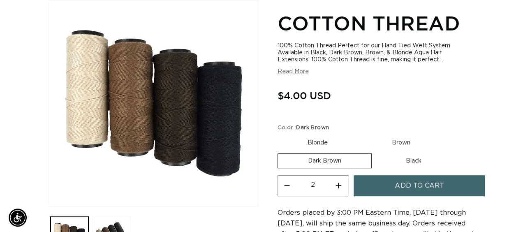
scroll to position [0, 0]
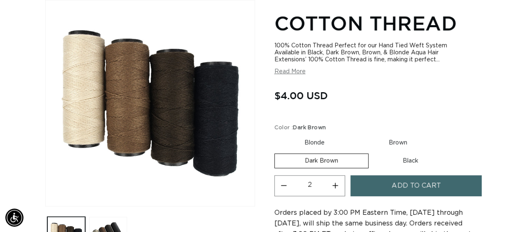
click at [392, 146] on label "Brown Variant sold out or unavailable" at bounding box center [398, 143] width 79 height 14
click at [359, 135] on input "Brown Variant sold out or unavailable" at bounding box center [359, 134] width 0 height 0
radio input "true"
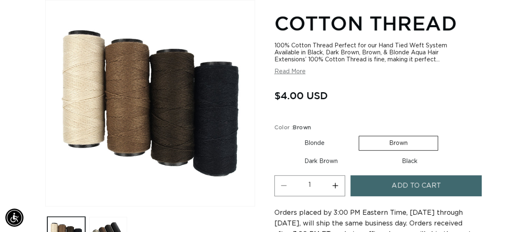
click at [338, 183] on button "Increase quantity for Cotton Thread" at bounding box center [335, 185] width 19 height 21
type input "2"
click at [384, 188] on button "Add to cart" at bounding box center [416, 185] width 131 height 21
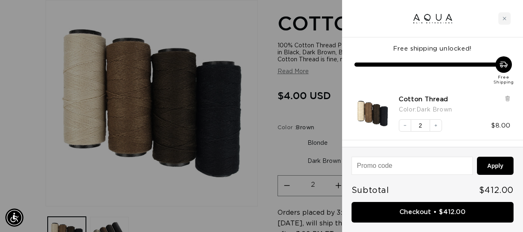
scroll to position [0, 465]
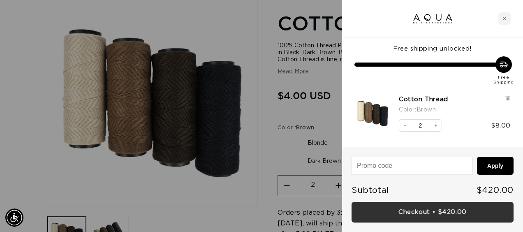
click at [423, 207] on link "Checkout • $420.00" at bounding box center [433, 212] width 162 height 21
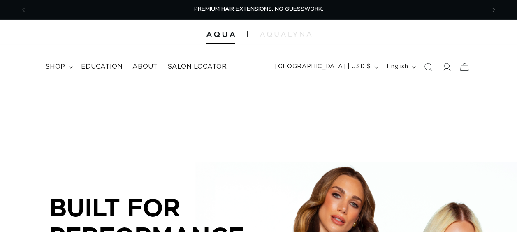
click at [450, 68] on icon at bounding box center [446, 67] width 8 height 8
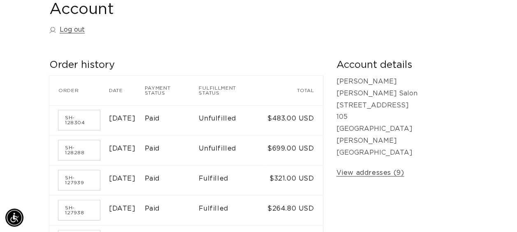
scroll to position [0, 458]
click at [84, 112] on link "SH-128304" at bounding box center [79, 120] width 42 height 20
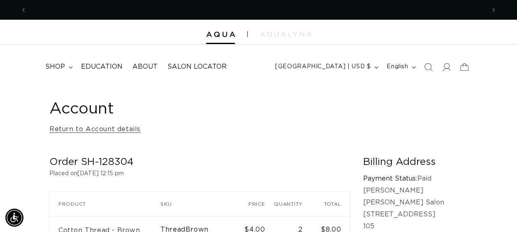
scroll to position [0, 917]
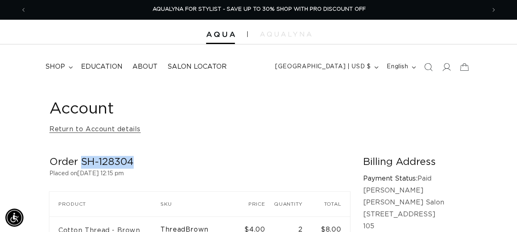
drag, startPoint x: 135, startPoint y: 157, endPoint x: 82, endPoint y: 159, distance: 53.1
click at [82, 159] on h2 "Order SH-128304" at bounding box center [199, 162] width 301 height 13
copy h2 "SH-128304"
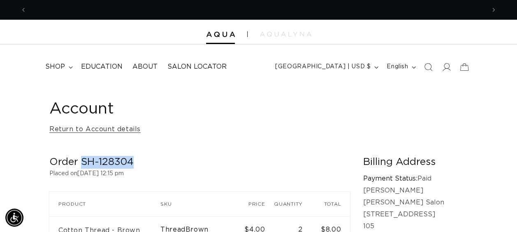
scroll to position [0, 0]
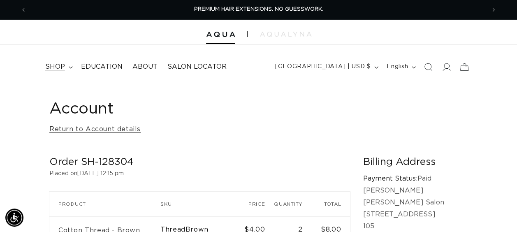
click at [54, 67] on span "shop" at bounding box center [55, 67] width 20 height 9
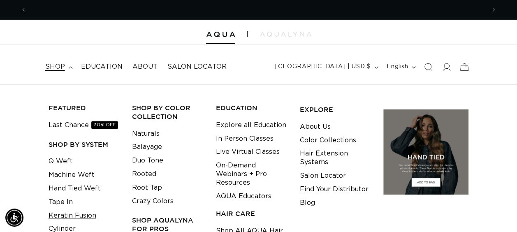
click at [77, 213] on link "Keratin Fusion" at bounding box center [73, 216] width 48 height 14
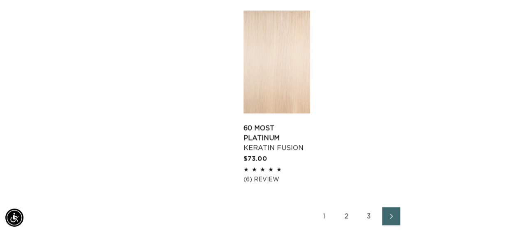
scroll to position [0, 458]
click at [342, 209] on link "2" at bounding box center [347, 216] width 18 height 18
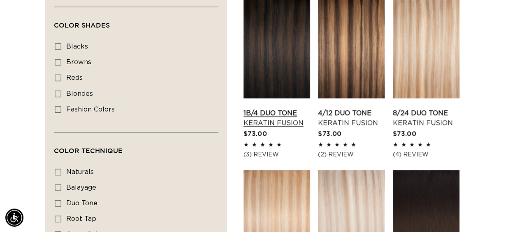
scroll to position [0, 917]
click at [287, 108] on link "1B/4 Duo Tone Keratin Fusion" at bounding box center [277, 118] width 67 height 20
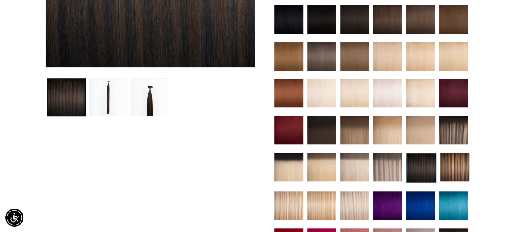
scroll to position [255, 0]
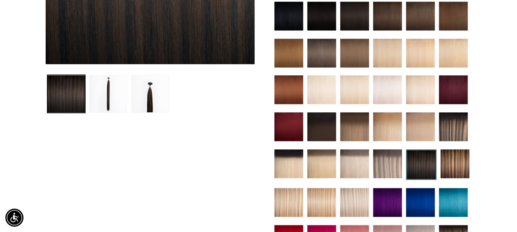
click at [455, 171] on img at bounding box center [455, 163] width 29 height 29
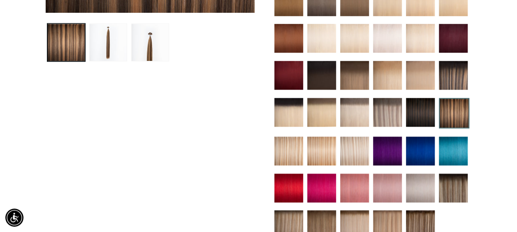
click at [416, 110] on img at bounding box center [420, 112] width 29 height 29
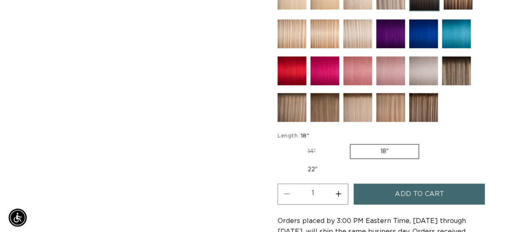
scroll to position [0, 458]
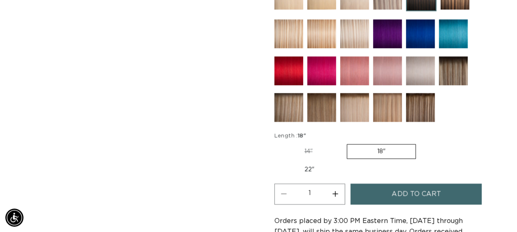
click at [381, 196] on button "Add to cart" at bounding box center [416, 193] width 131 height 21
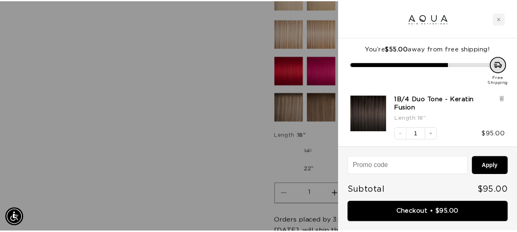
scroll to position [0, 930]
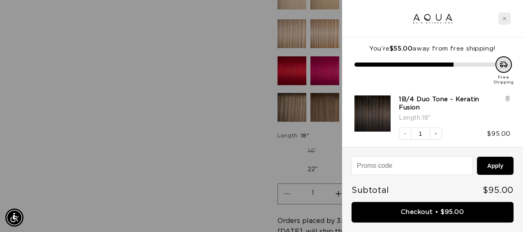
click at [504, 14] on div "Close cart" at bounding box center [505, 18] width 12 height 12
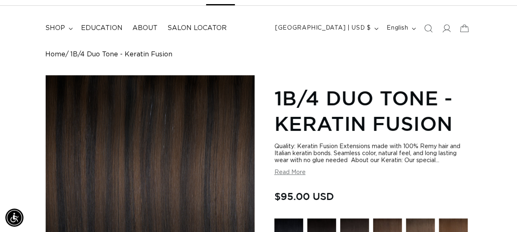
scroll to position [23, 0]
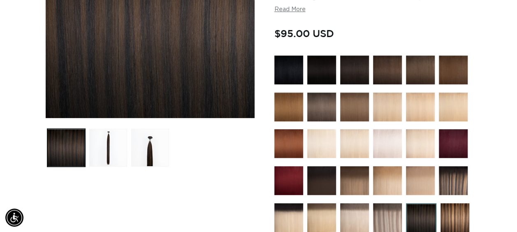
scroll to position [0, 458]
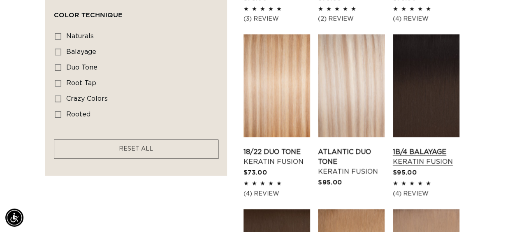
scroll to position [0, 458]
click at [434, 147] on link "1B/4 Balayage Keratin Fusion" at bounding box center [426, 157] width 67 height 20
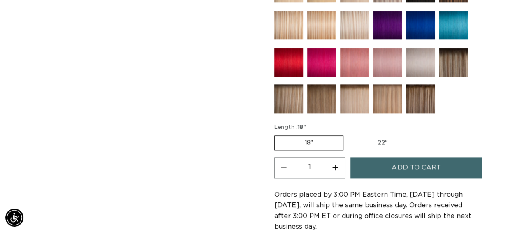
scroll to position [435, 0]
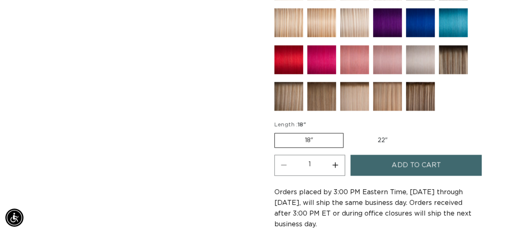
click at [397, 159] on span "Add to cart" at bounding box center [416, 165] width 49 height 21
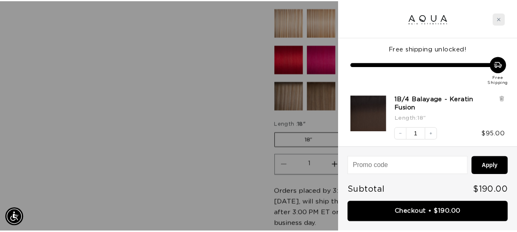
scroll to position [0, 0]
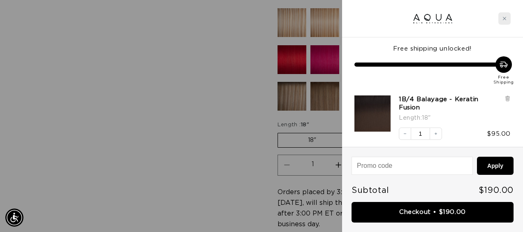
click at [506, 17] on icon "Close cart" at bounding box center [504, 18] width 3 height 3
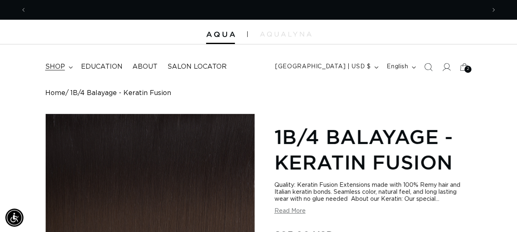
scroll to position [0, 458]
click at [57, 71] on span "shop" at bounding box center [55, 67] width 20 height 9
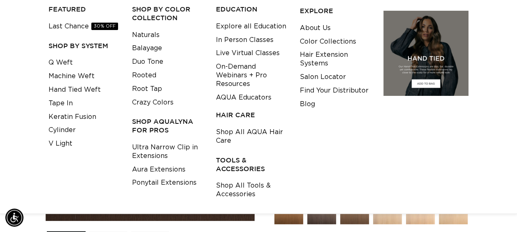
scroll to position [103, 0]
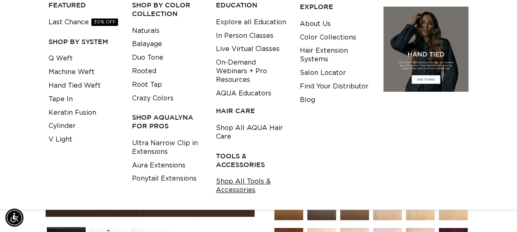
click at [252, 186] on link "Shop All Tools & Accessories" at bounding box center [251, 186] width 71 height 22
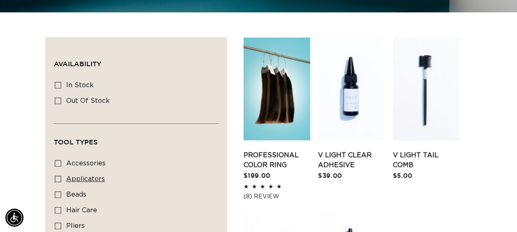
scroll to position [380, 0]
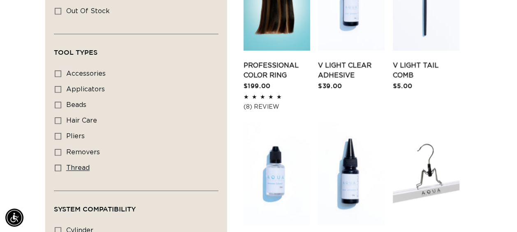
click at [65, 167] on label "thread thread (2 products)" at bounding box center [134, 168] width 158 height 16
click at [61, 167] on input "thread thread (2 products)" at bounding box center [58, 168] width 7 height 7
checkbox input "true"
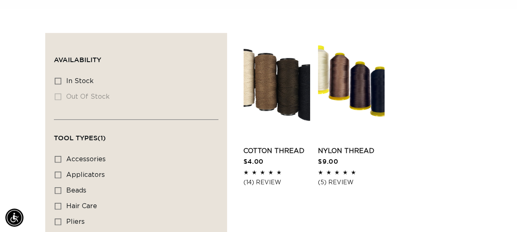
scroll to position [294, 0]
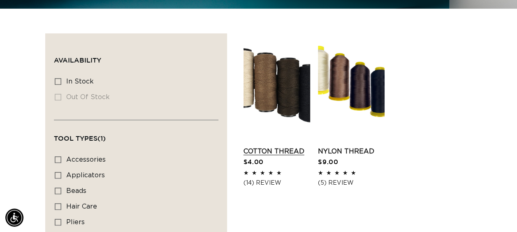
click at [277, 146] on link "Cotton Thread" at bounding box center [277, 151] width 67 height 10
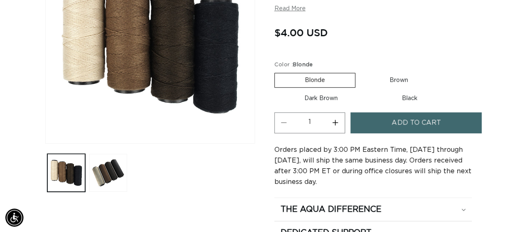
scroll to position [177, 0]
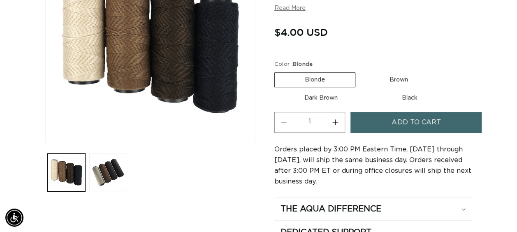
click at [327, 98] on label "Dark Brown Variant sold out or unavailable" at bounding box center [320, 98] width 93 height 14
click at [442, 71] on input "Dark Brown Variant sold out or unavailable" at bounding box center [442, 71] width 0 height 0
radio input "true"
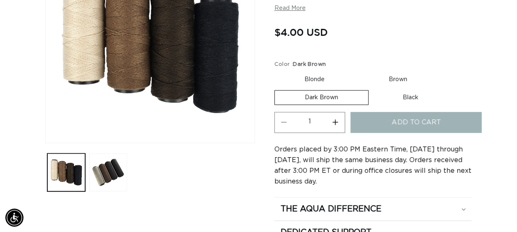
scroll to position [0, 458]
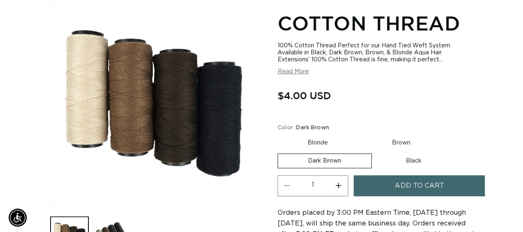
scroll to position [0, 458]
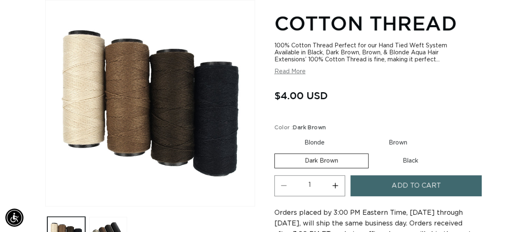
click at [337, 186] on button "Increase quantity for Cotton Thread" at bounding box center [335, 185] width 19 height 21
type input "4"
click at [393, 186] on span "Add to cart" at bounding box center [416, 185] width 49 height 21
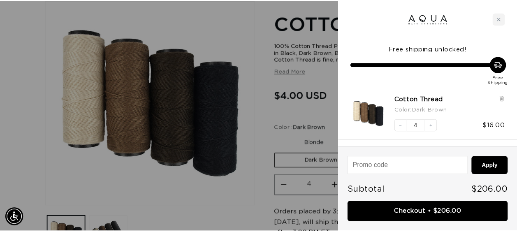
scroll to position [0, 0]
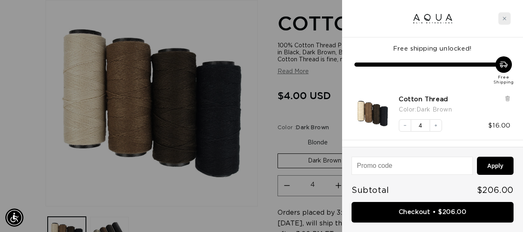
click at [505, 16] on icon "Close cart" at bounding box center [505, 18] width 4 height 4
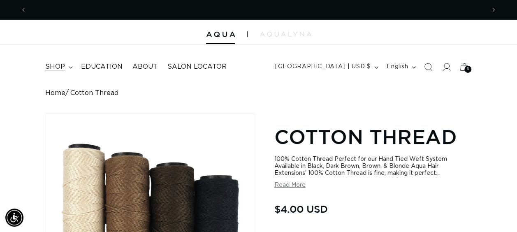
scroll to position [0, 458]
click at [61, 67] on span "shop" at bounding box center [55, 67] width 20 height 9
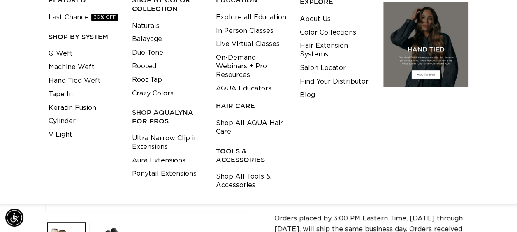
scroll to position [0, 917]
click at [258, 178] on link "Shop All Tools & Accessories" at bounding box center [251, 181] width 71 height 22
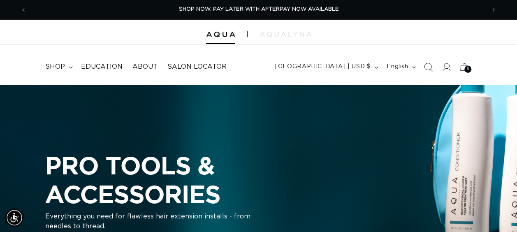
click at [424, 69] on icon "Search" at bounding box center [428, 67] width 9 height 9
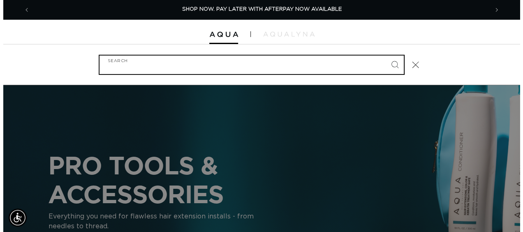
scroll to position [0, 465]
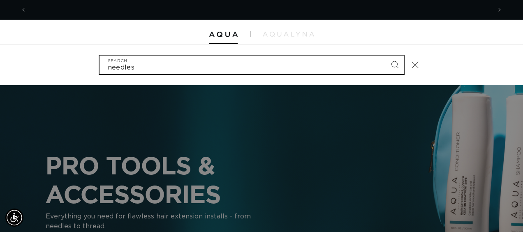
type input "needles"
click at [386, 56] on button "Search" at bounding box center [395, 65] width 18 height 18
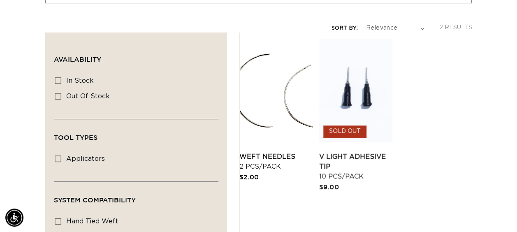
click at [279, 152] on link "Weft Needles 2 pcs/pack" at bounding box center [275, 162] width 73 height 20
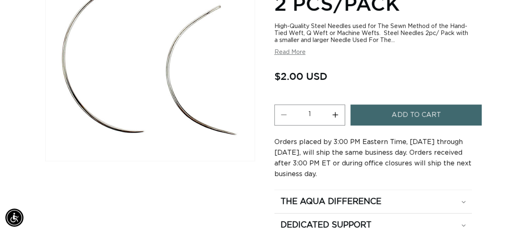
click at [337, 116] on button "Increase quantity for Weft Needles - 2 pcs/pack" at bounding box center [335, 114] width 19 height 21
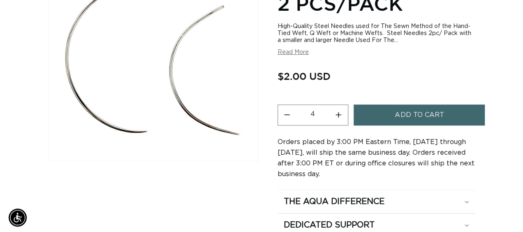
scroll to position [0, 458]
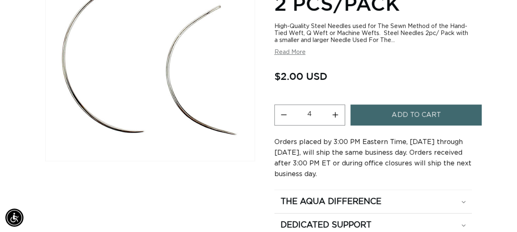
click at [332, 112] on button "Increase quantity for Weft Needles - 2 pcs/pack" at bounding box center [335, 114] width 19 height 21
click at [338, 112] on button "Increase quantity for Weft Needles - 2 pcs/pack" at bounding box center [335, 114] width 19 height 21
type input "6"
click at [376, 115] on button "Add to cart" at bounding box center [416, 114] width 131 height 21
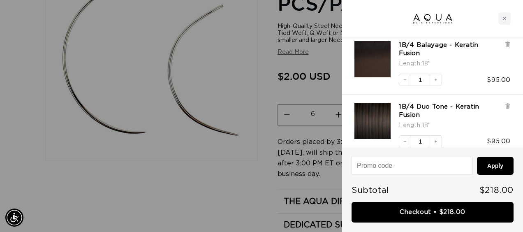
scroll to position [0, 0]
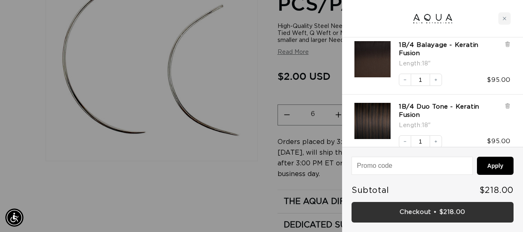
click at [422, 215] on link "Checkout • $218.00" at bounding box center [433, 212] width 162 height 21
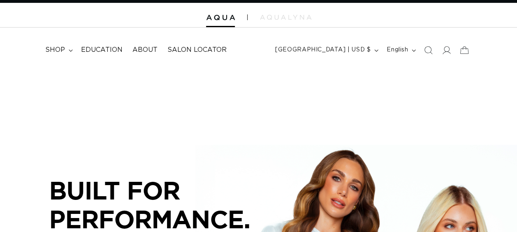
scroll to position [22, 0]
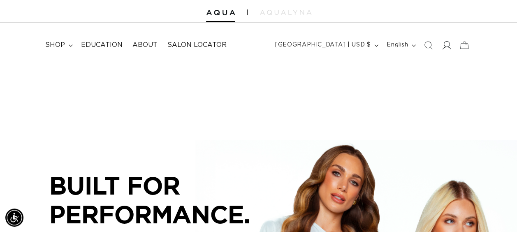
click at [445, 44] on icon at bounding box center [446, 45] width 9 height 9
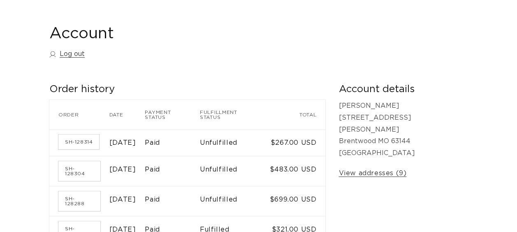
scroll to position [81, 0]
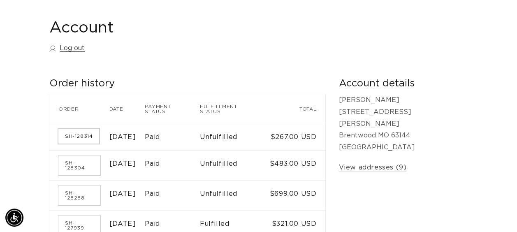
click at [91, 129] on link "SH-128314" at bounding box center [78, 136] width 41 height 15
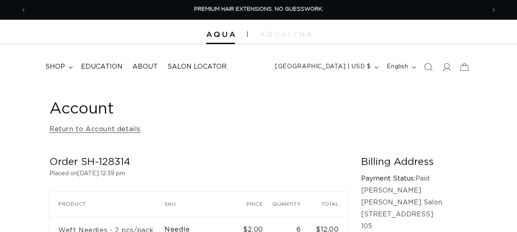
scroll to position [75, 0]
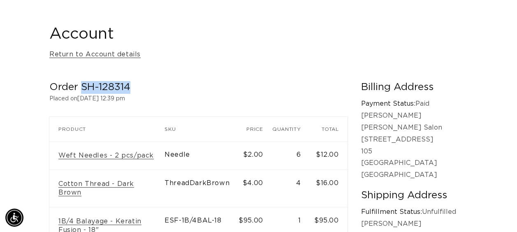
drag, startPoint x: 132, startPoint y: 84, endPoint x: 82, endPoint y: 85, distance: 50.6
click at [82, 85] on h2 "Order SH-128314" at bounding box center [198, 87] width 298 height 13
copy h2 "SH-128314"
